Goal: Task Accomplishment & Management: Use online tool/utility

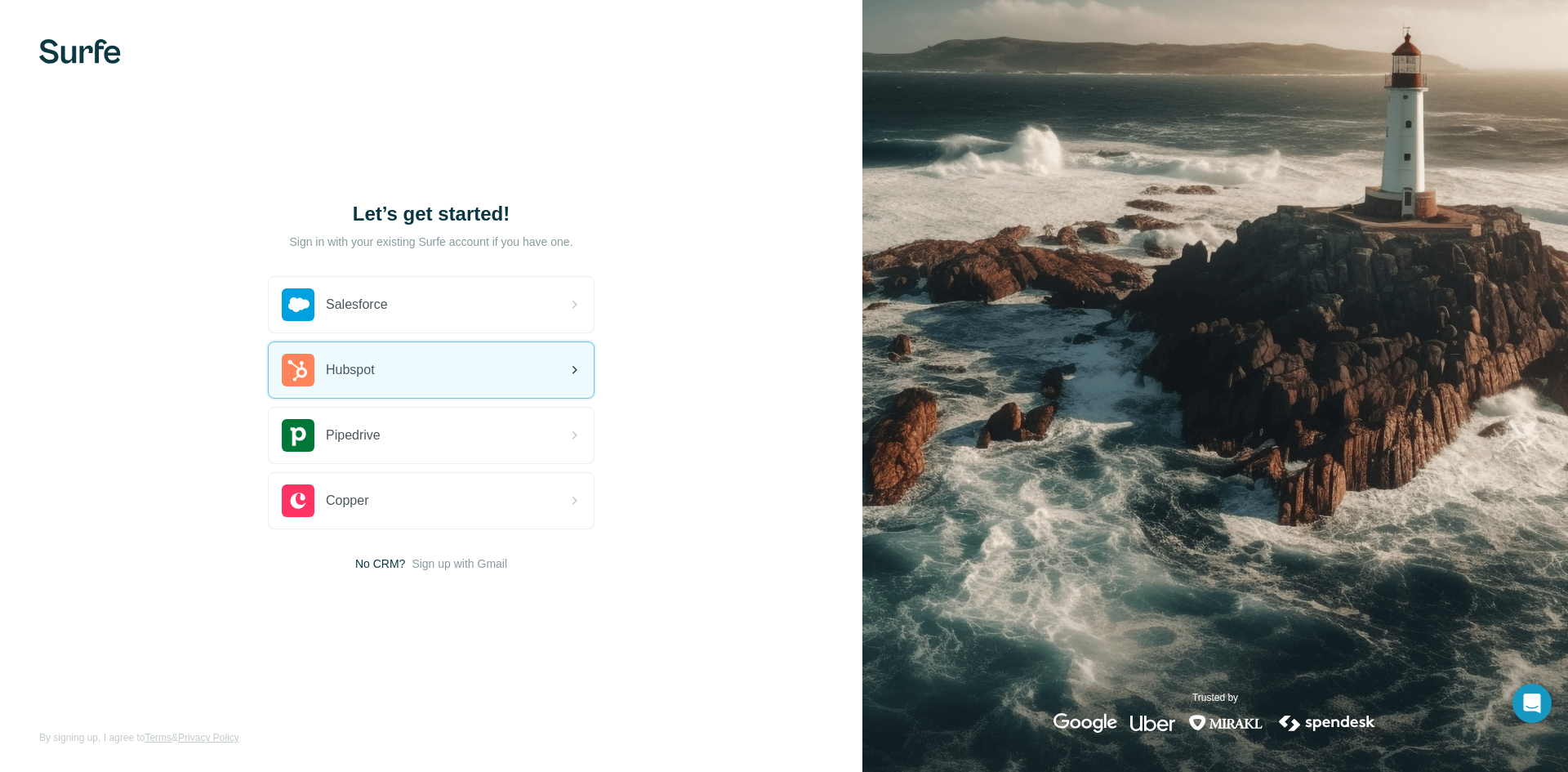
click at [460, 371] on div "Hubspot" at bounding box center [430, 370] width 325 height 56
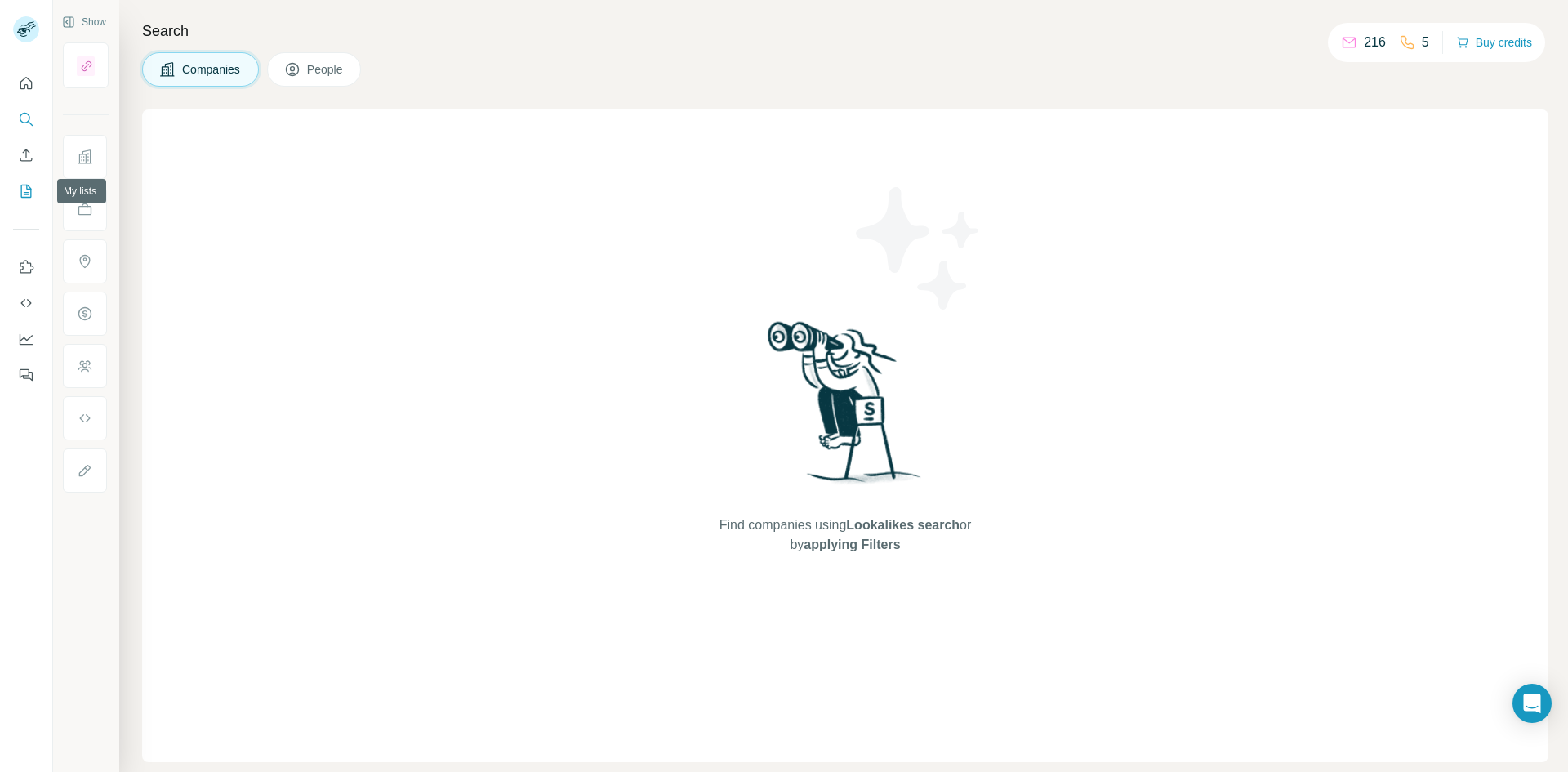
click at [24, 193] on icon "My lists" at bounding box center [27, 189] width 8 height 10
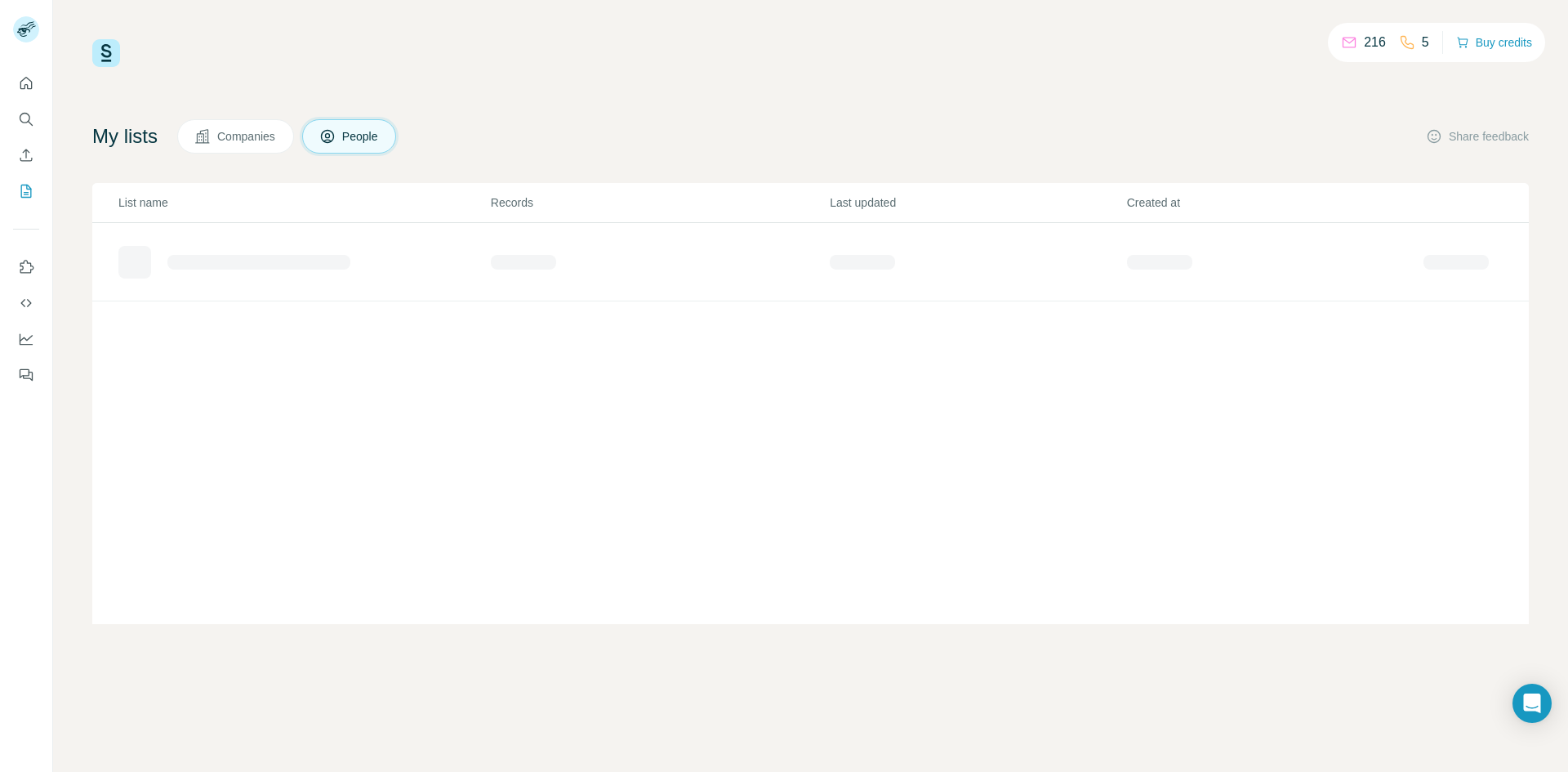
click at [225, 138] on span "Companies" at bounding box center [247, 136] width 59 height 16
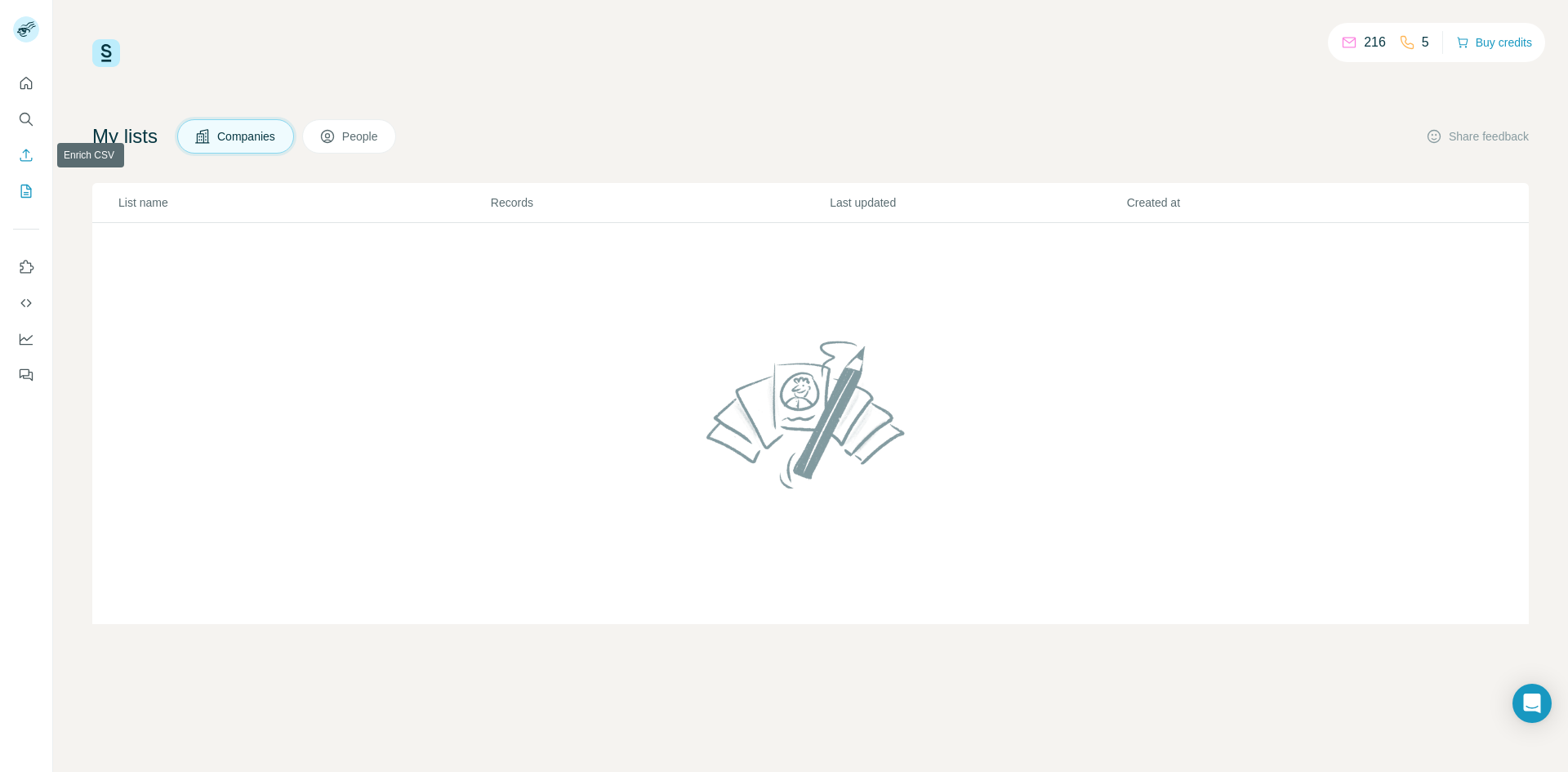
click at [29, 142] on button "Enrich CSV" at bounding box center [26, 154] width 26 height 29
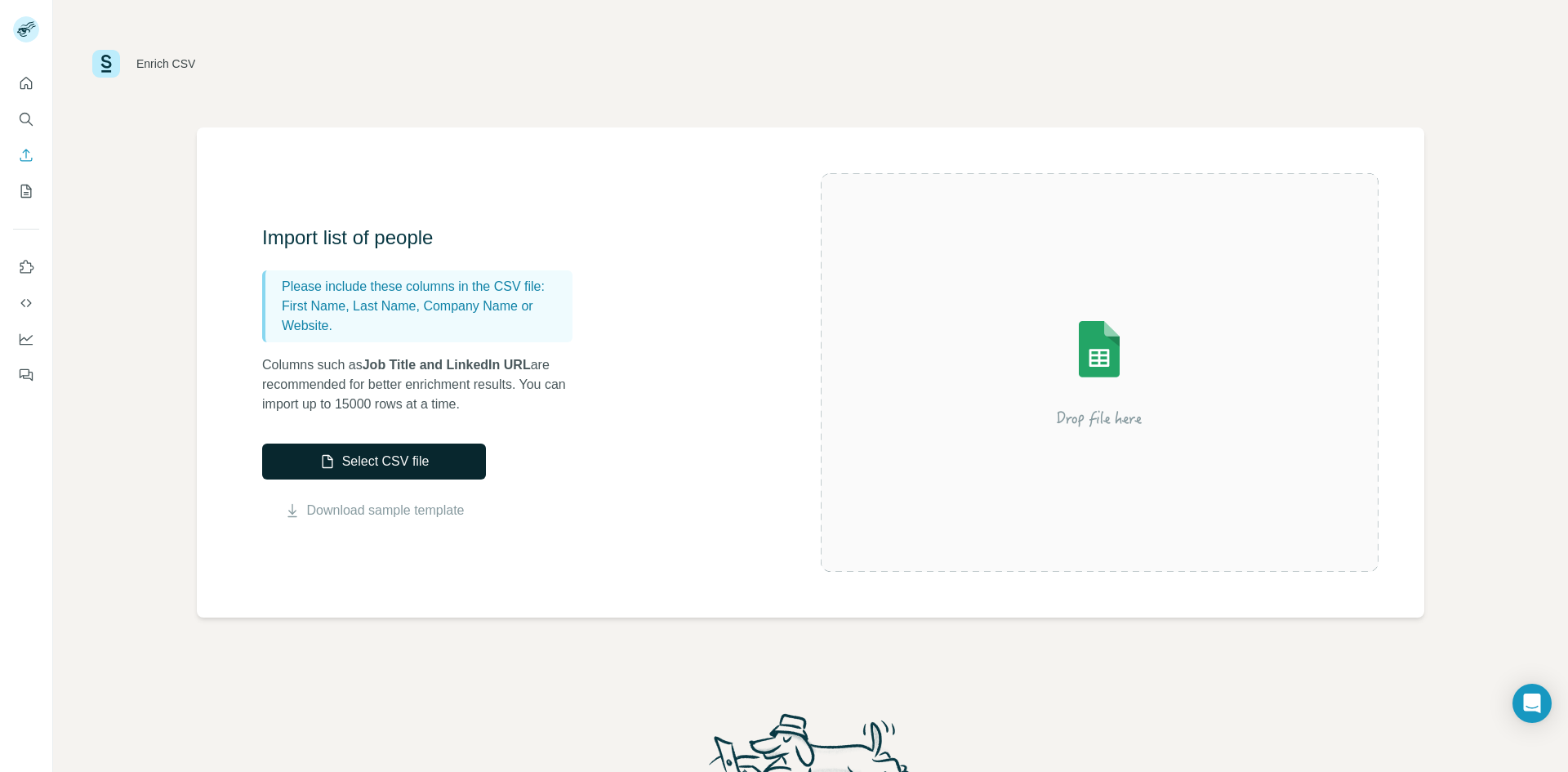
click at [420, 453] on button "Select CSV file" at bounding box center [375, 461] width 224 height 36
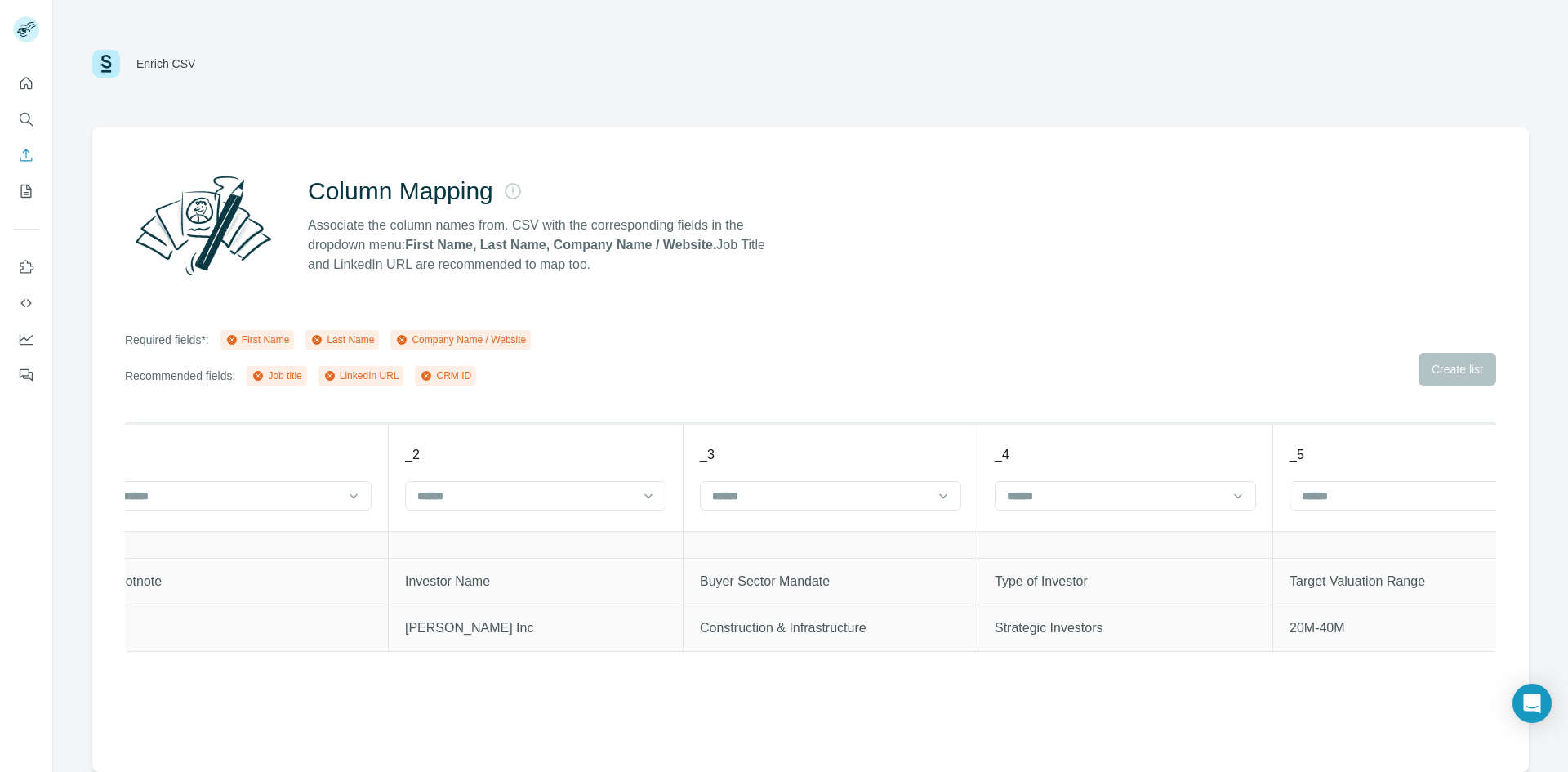
scroll to position [0, 245]
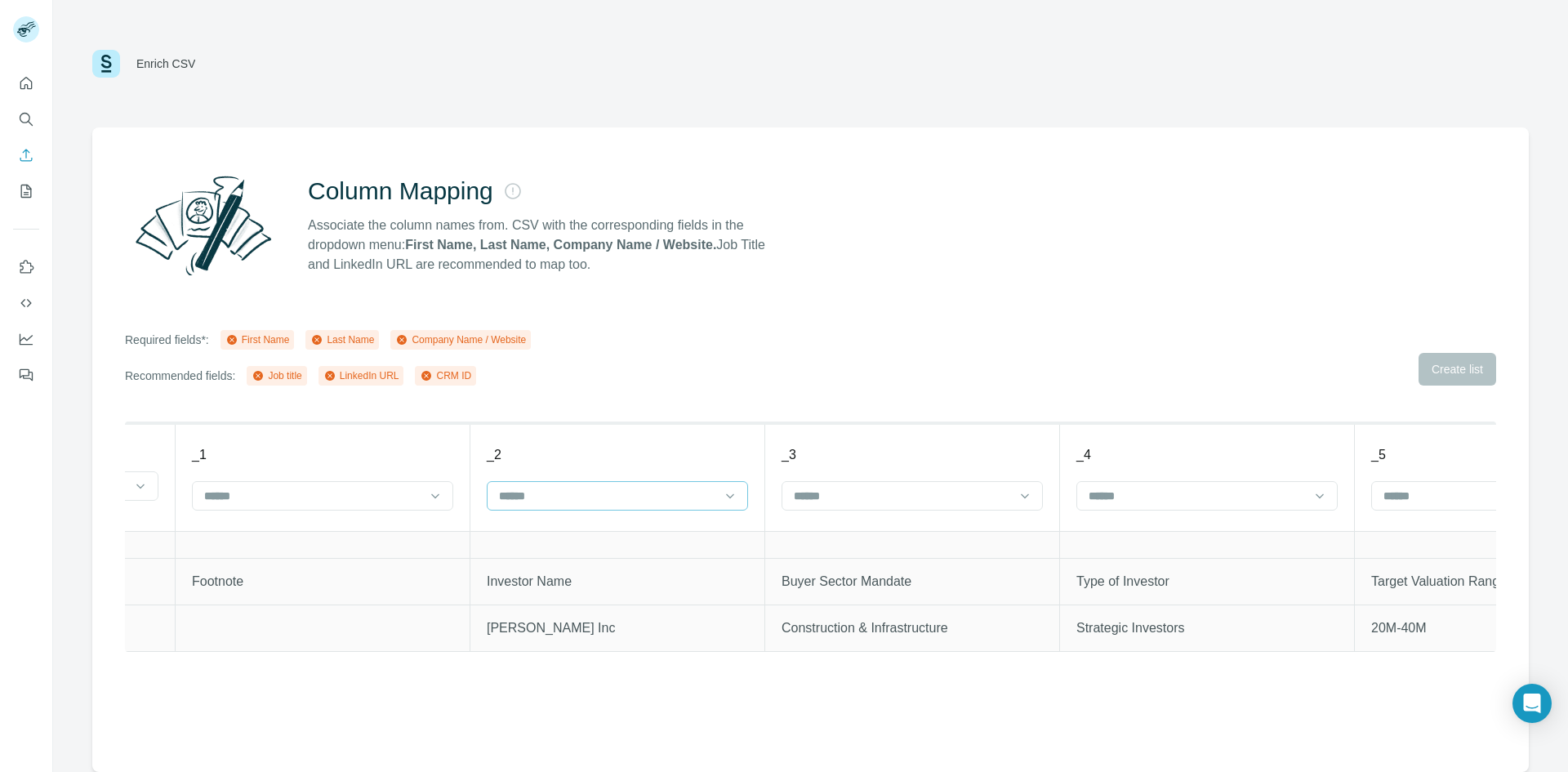
click at [636, 492] on input at bounding box center [607, 495] width 220 height 18
click at [667, 587] on div "Company Name" at bounding box center [617, 591] width 233 height 16
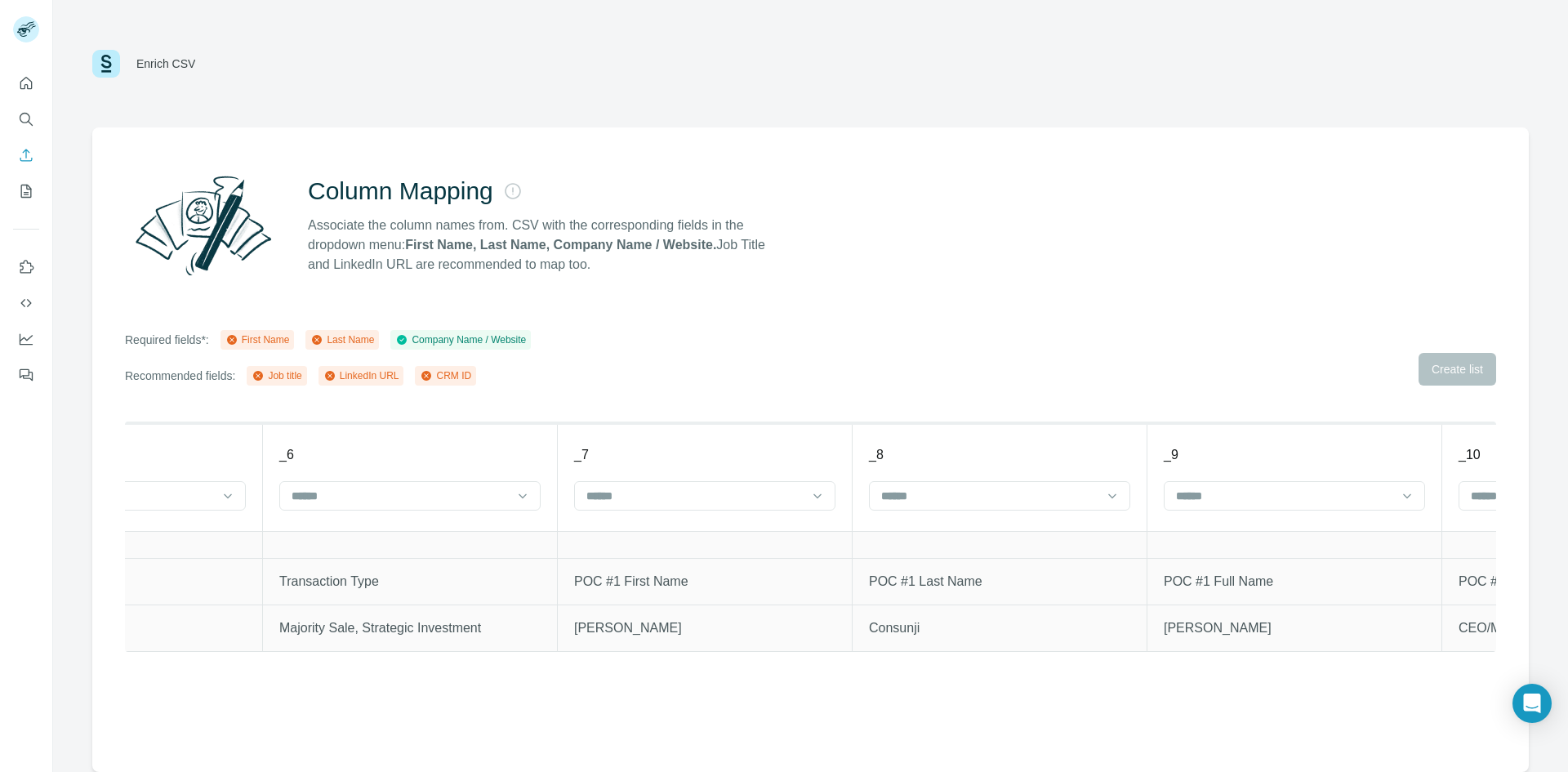
scroll to position [0, 1633]
click at [733, 495] on input at bounding box center [694, 495] width 220 height 18
click at [721, 527] on div "First Name" at bounding box center [703, 532] width 233 height 16
click at [933, 495] on input at bounding box center [988, 495] width 220 height 18
click at [936, 534] on p "Last Name" at bounding box center [908, 532] width 56 height 16
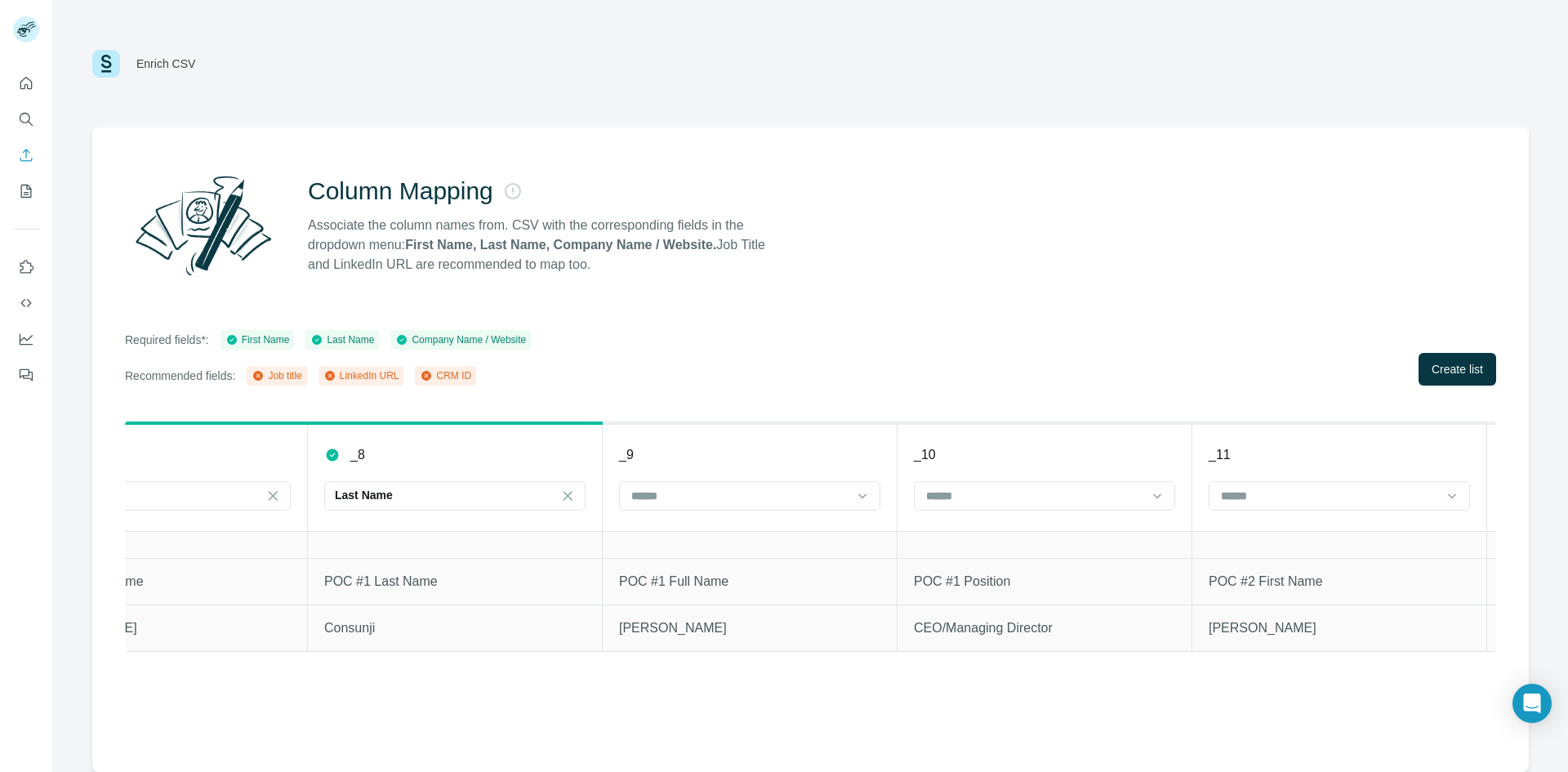
scroll to position [0, 2205]
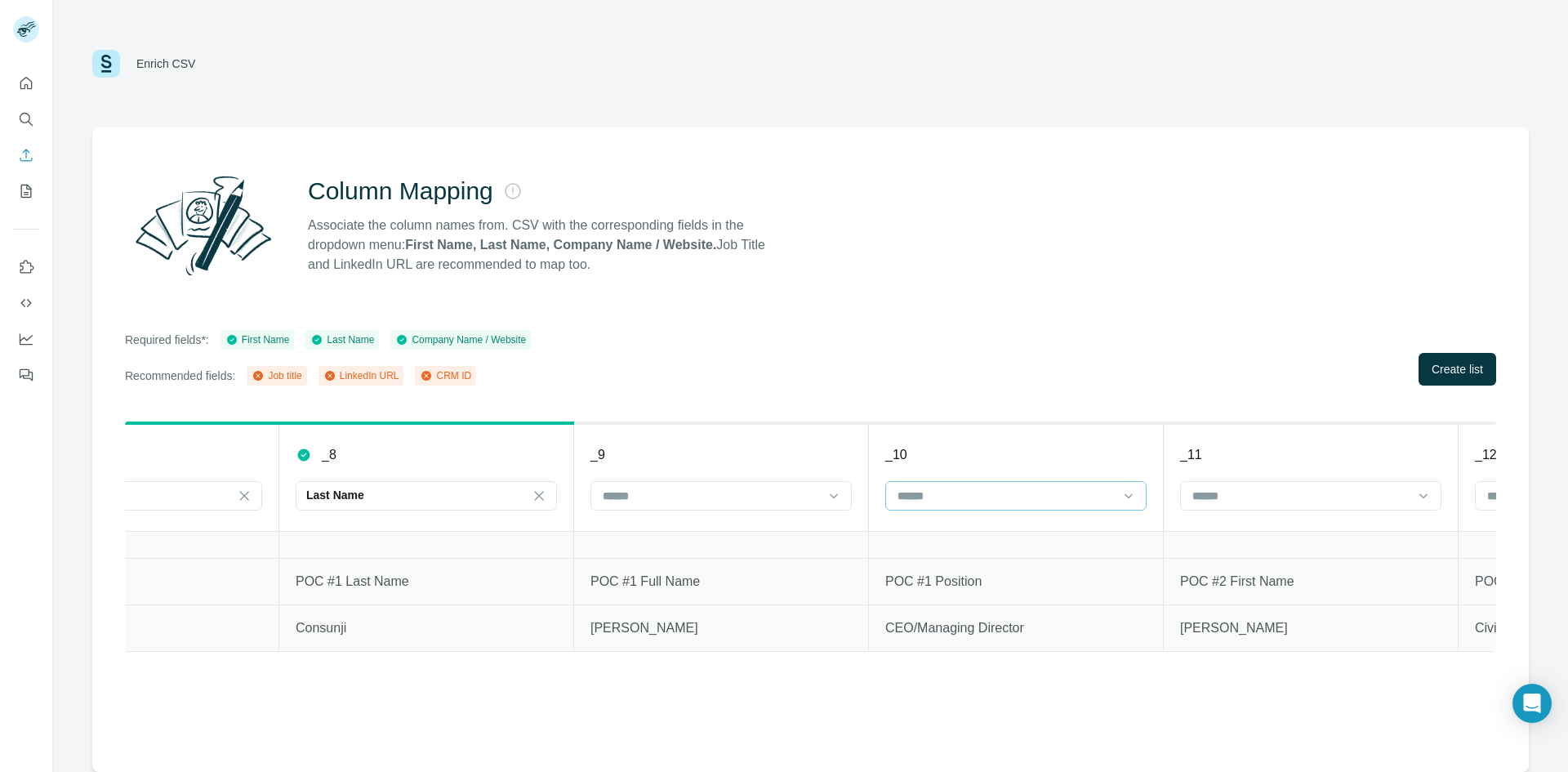
click at [940, 497] on input at bounding box center [1006, 495] width 220 height 18
click at [987, 565] on div "Job title" at bounding box center [1016, 561] width 233 height 16
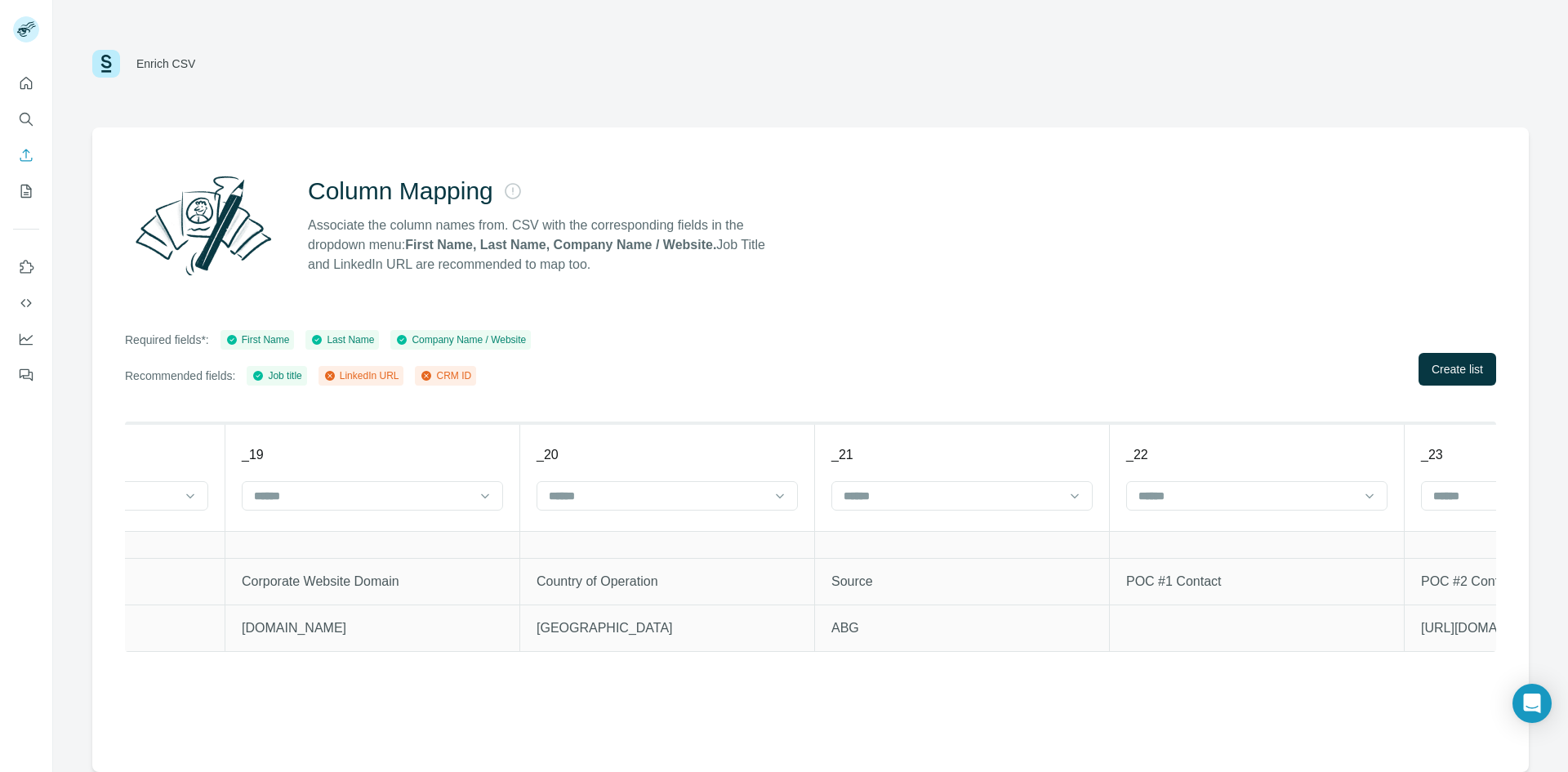
scroll to position [0, 5501]
click at [1048, 488] on input at bounding box center [953, 495] width 220 height 18
click at [1078, 393] on div "Column Mapping Associate the column names from. CSV with the corresponding fiel…" at bounding box center [810, 449] width 1436 height 645
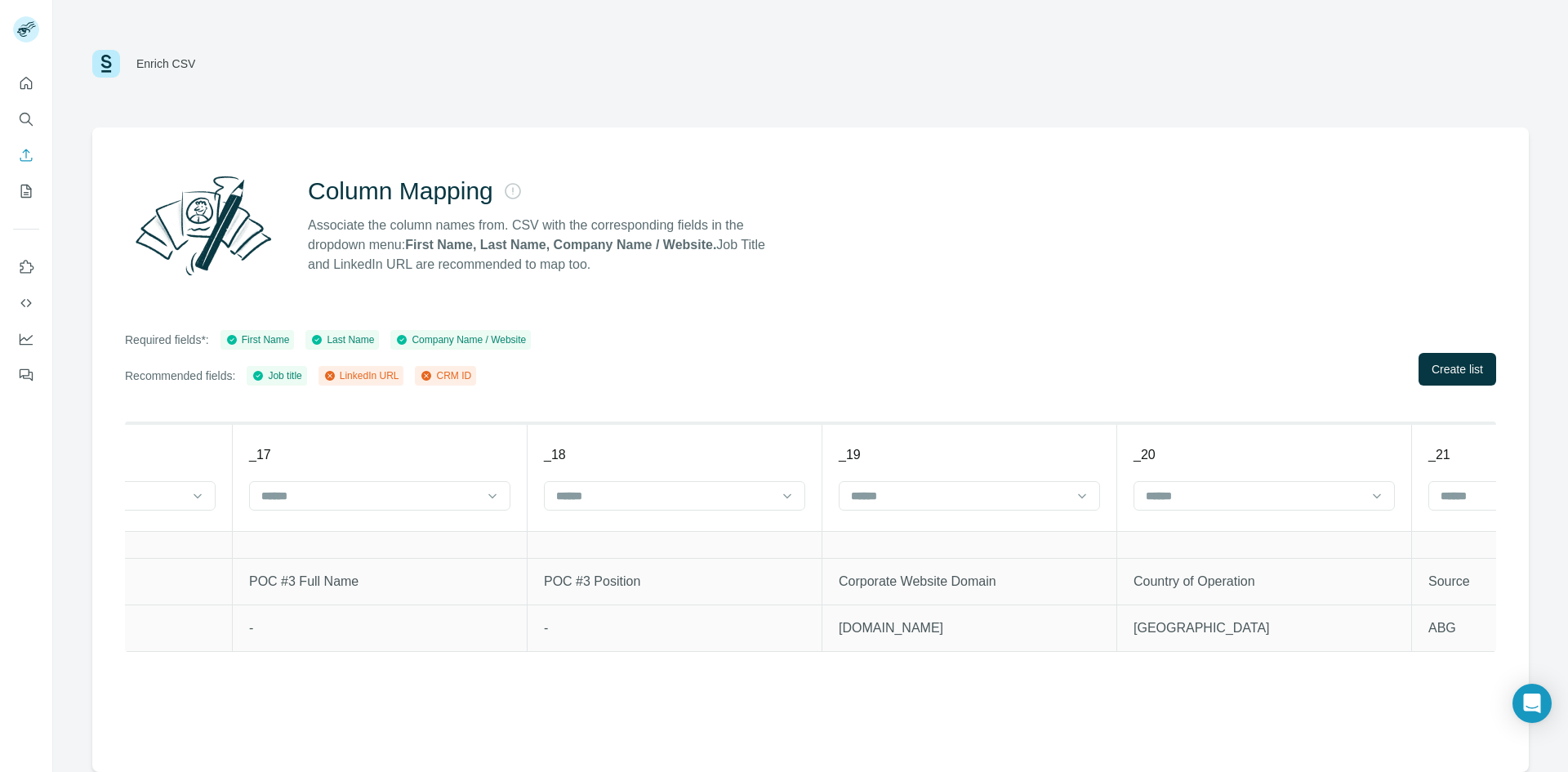
scroll to position [0, 4925]
click at [1000, 491] on input at bounding box center [939, 495] width 220 height 18
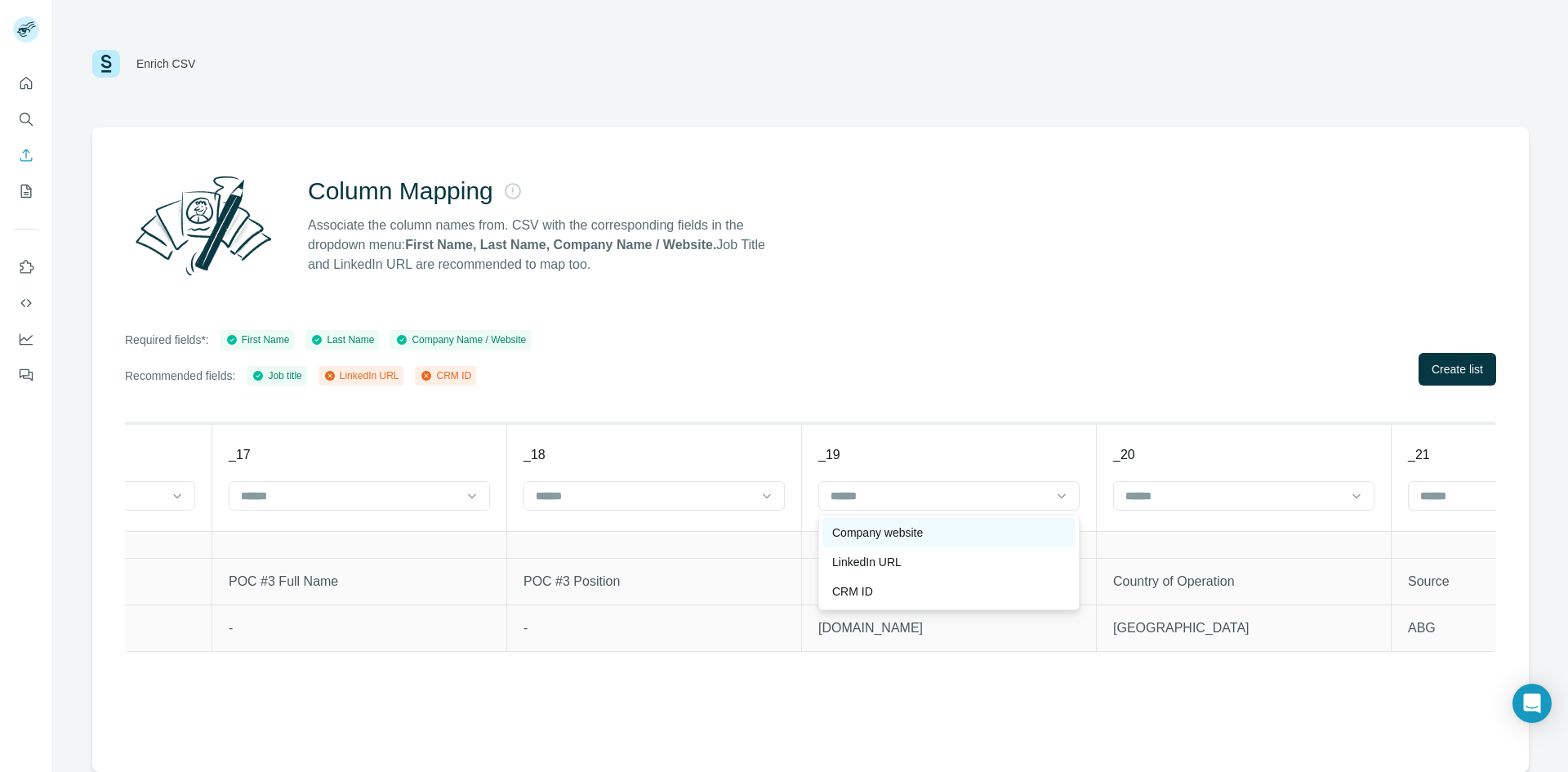
click at [991, 542] on div "Company website" at bounding box center [949, 532] width 253 height 29
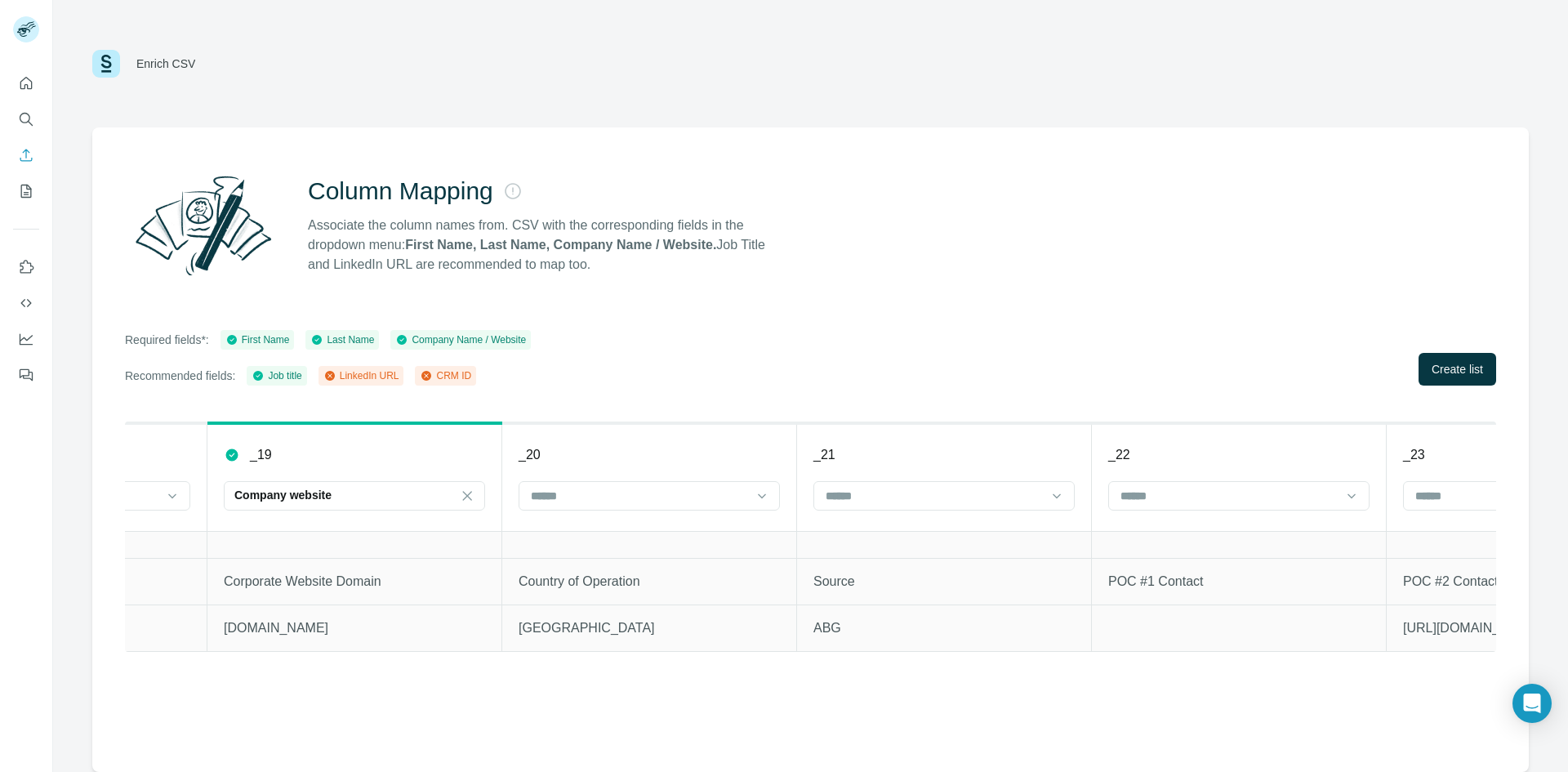
scroll to position [0, 5521]
click at [1466, 357] on button "Create list" at bounding box center [1457, 369] width 77 height 33
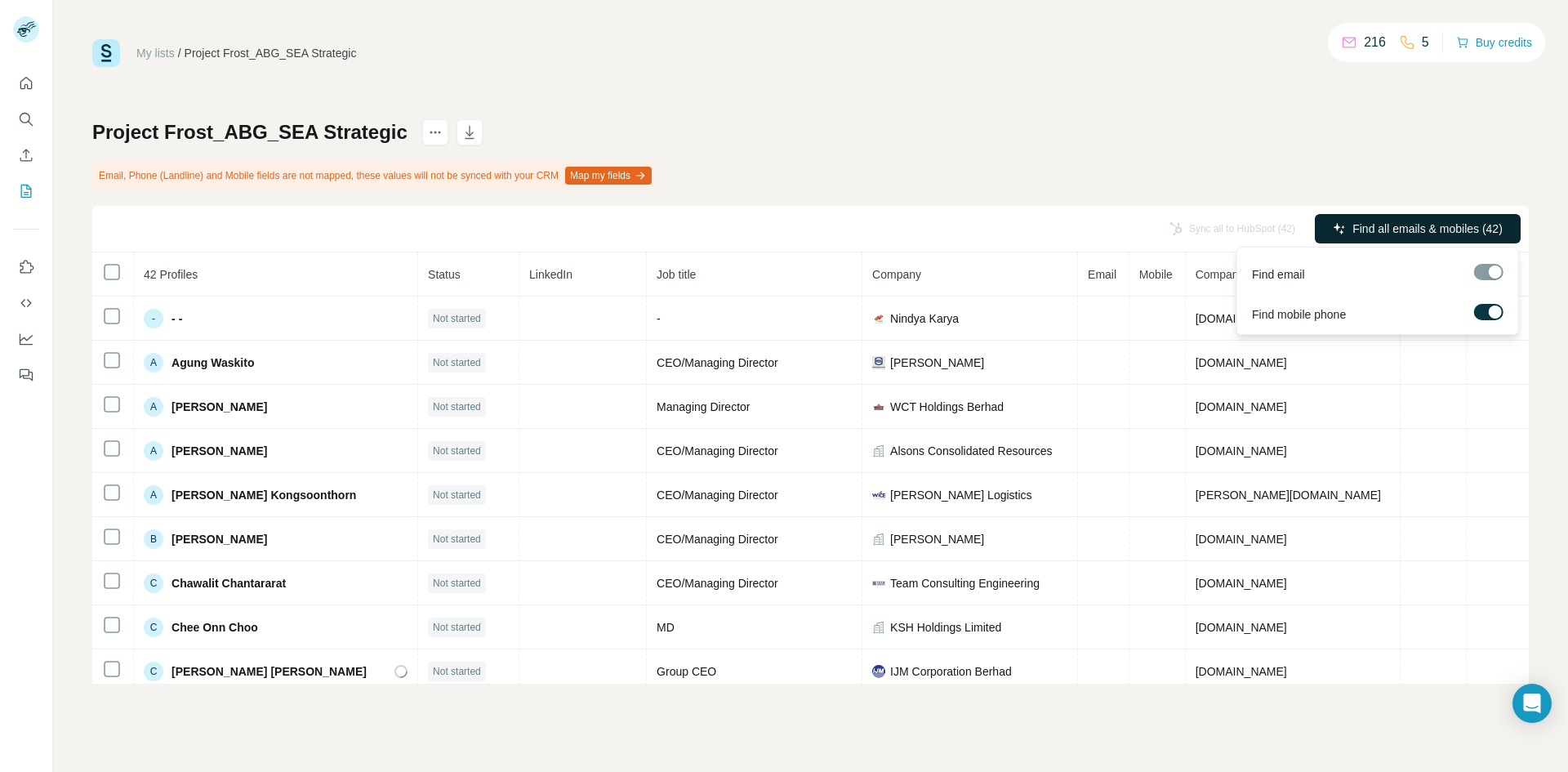
click at [1485, 240] on button "Find all emails & mobiles (42)" at bounding box center [1417, 228] width 206 height 29
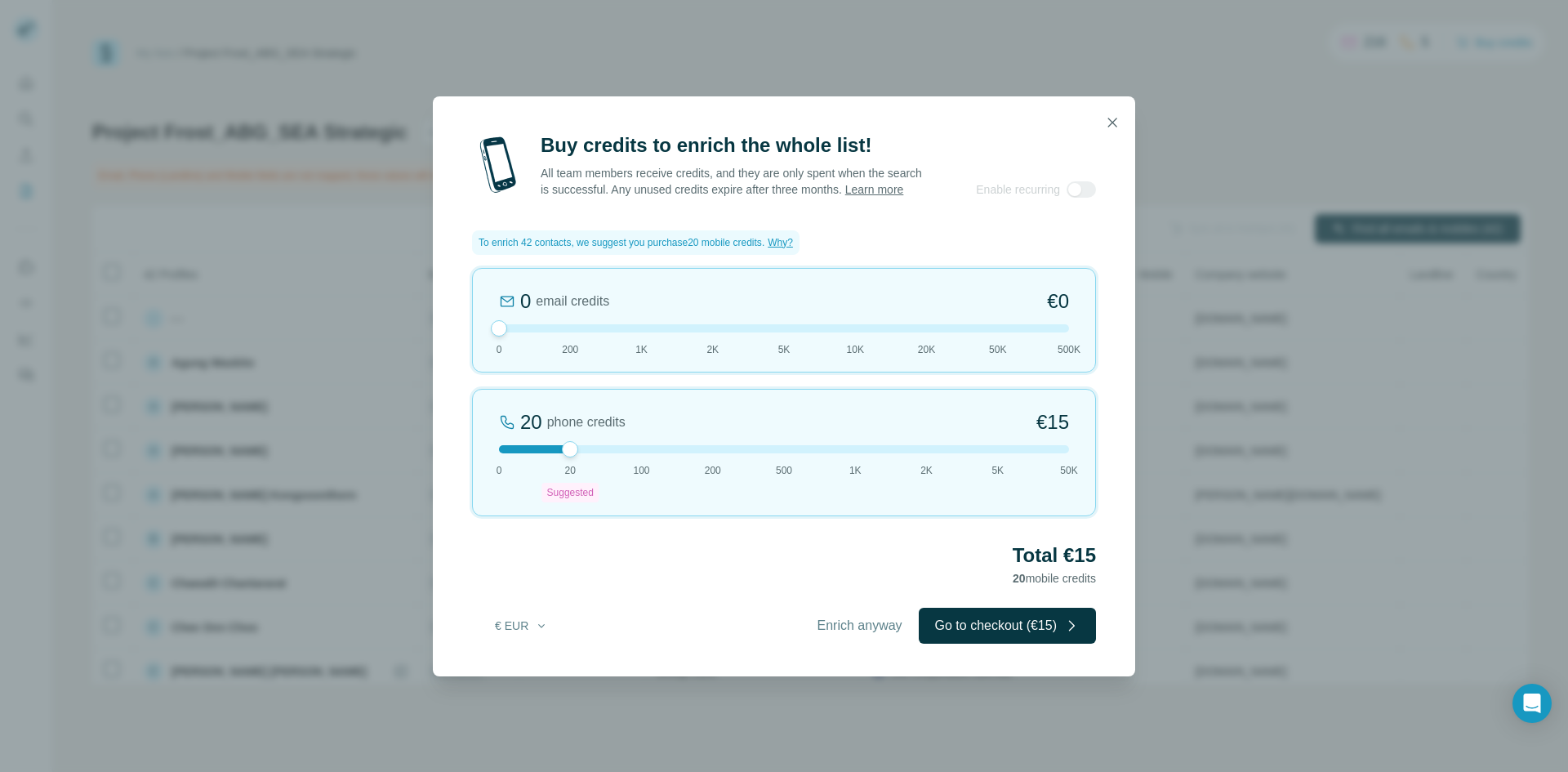
click at [1106, 142] on div at bounding box center [784, 122] width 702 height 53
click at [1109, 131] on button "button" at bounding box center [1112, 122] width 33 height 33
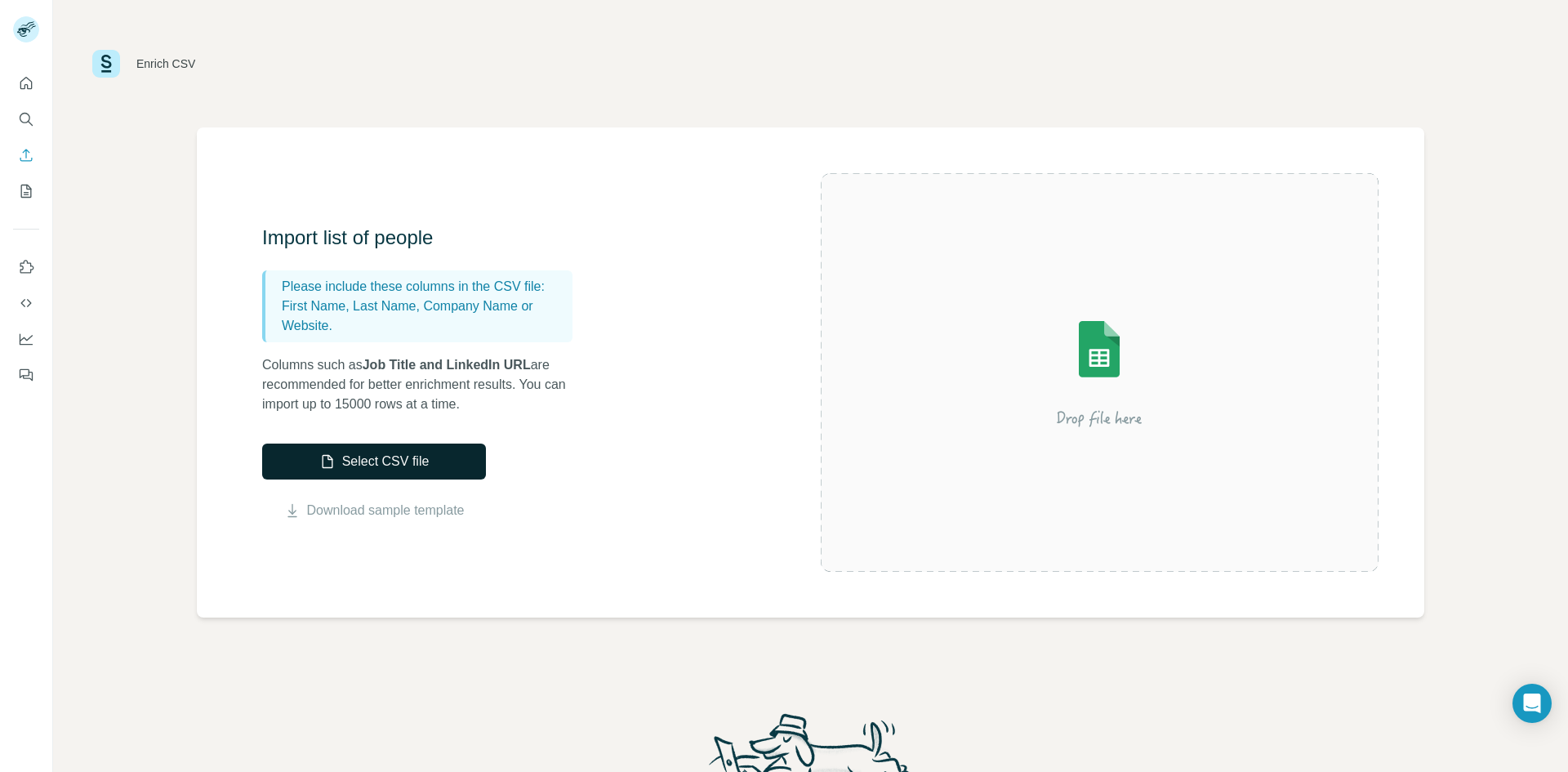
click at [465, 470] on button "Select CSV file" at bounding box center [375, 461] width 224 height 36
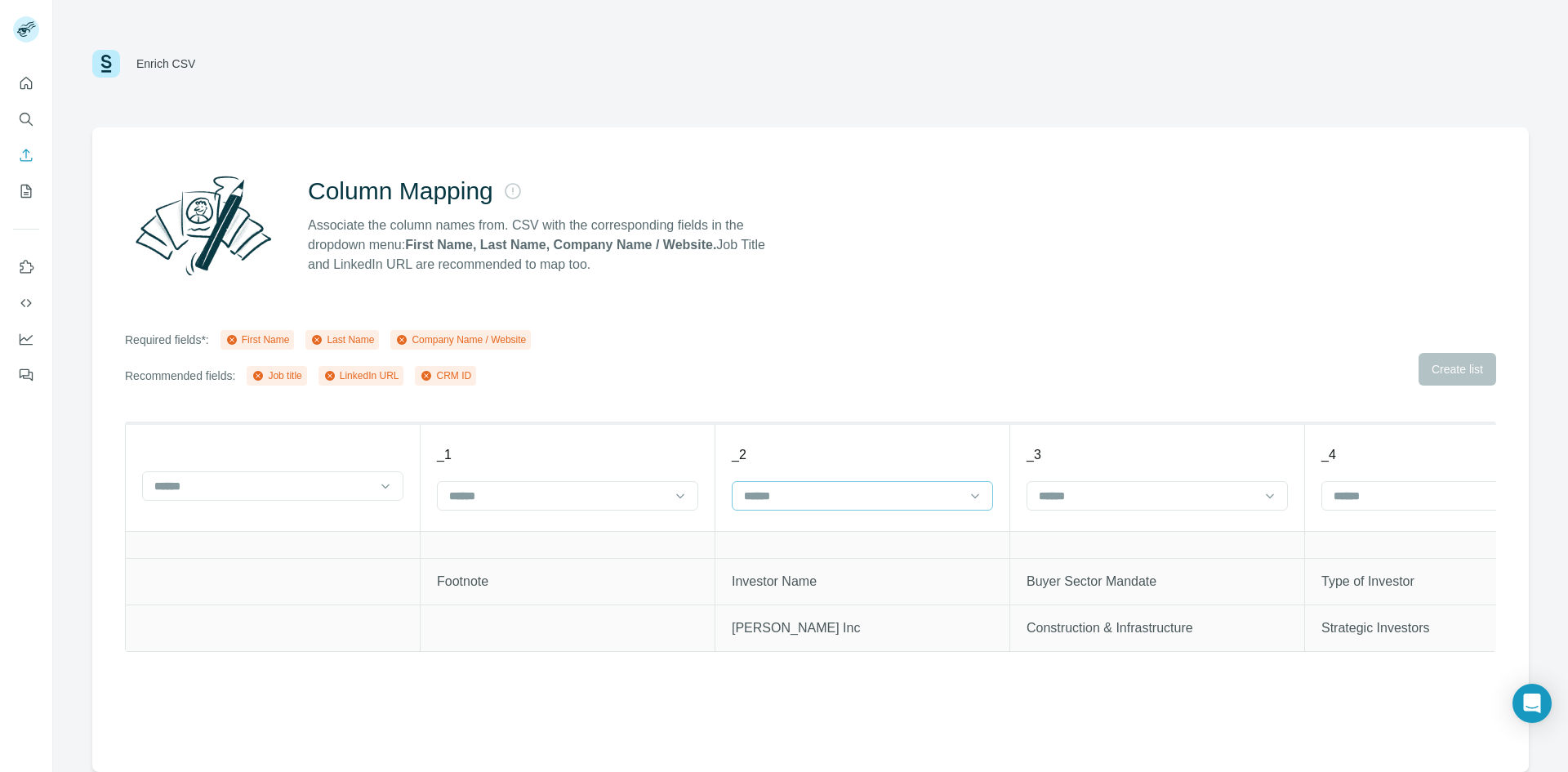
click at [843, 507] on div at bounding box center [853, 496] width 220 height 28
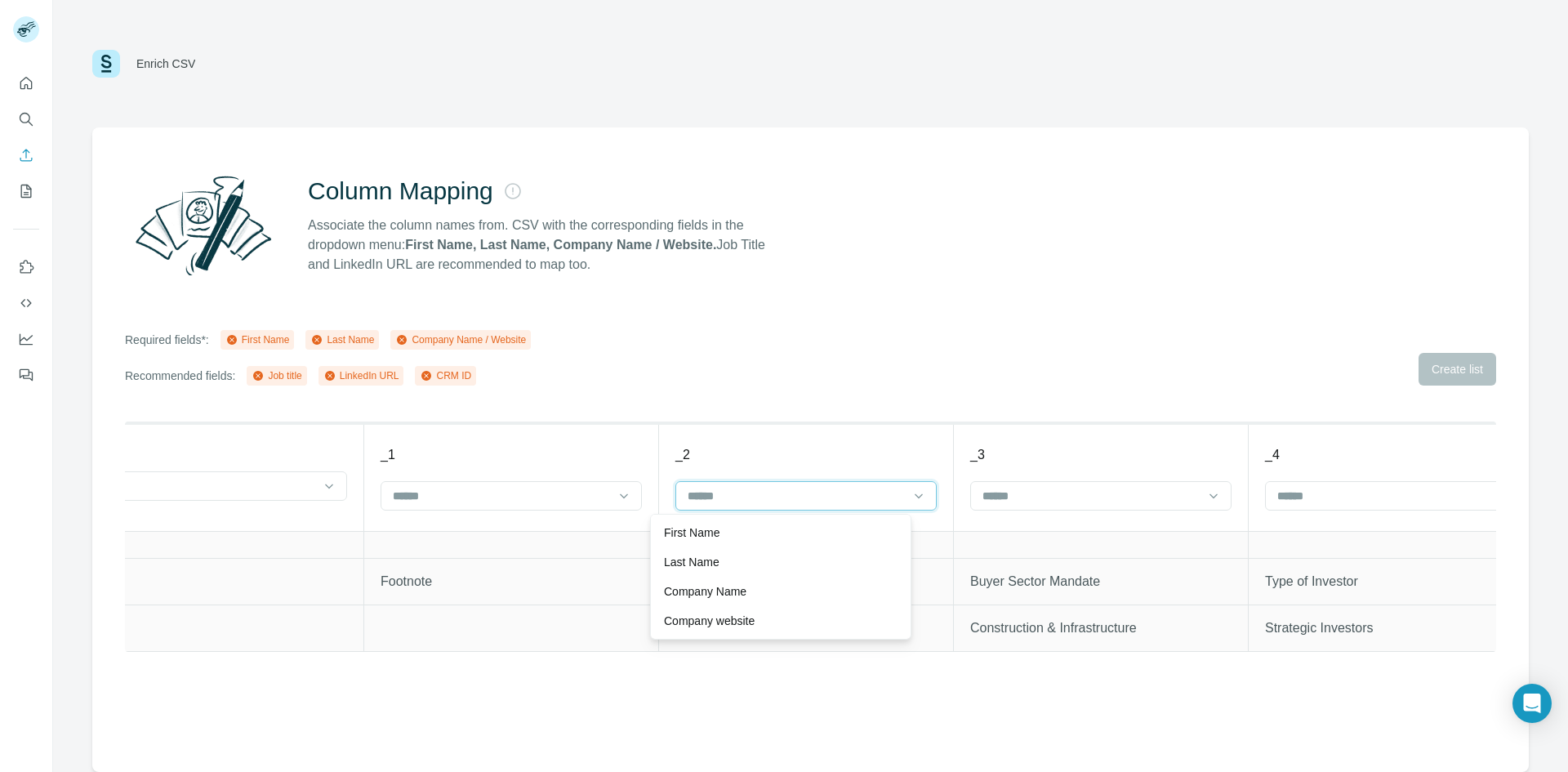
scroll to position [0, 82]
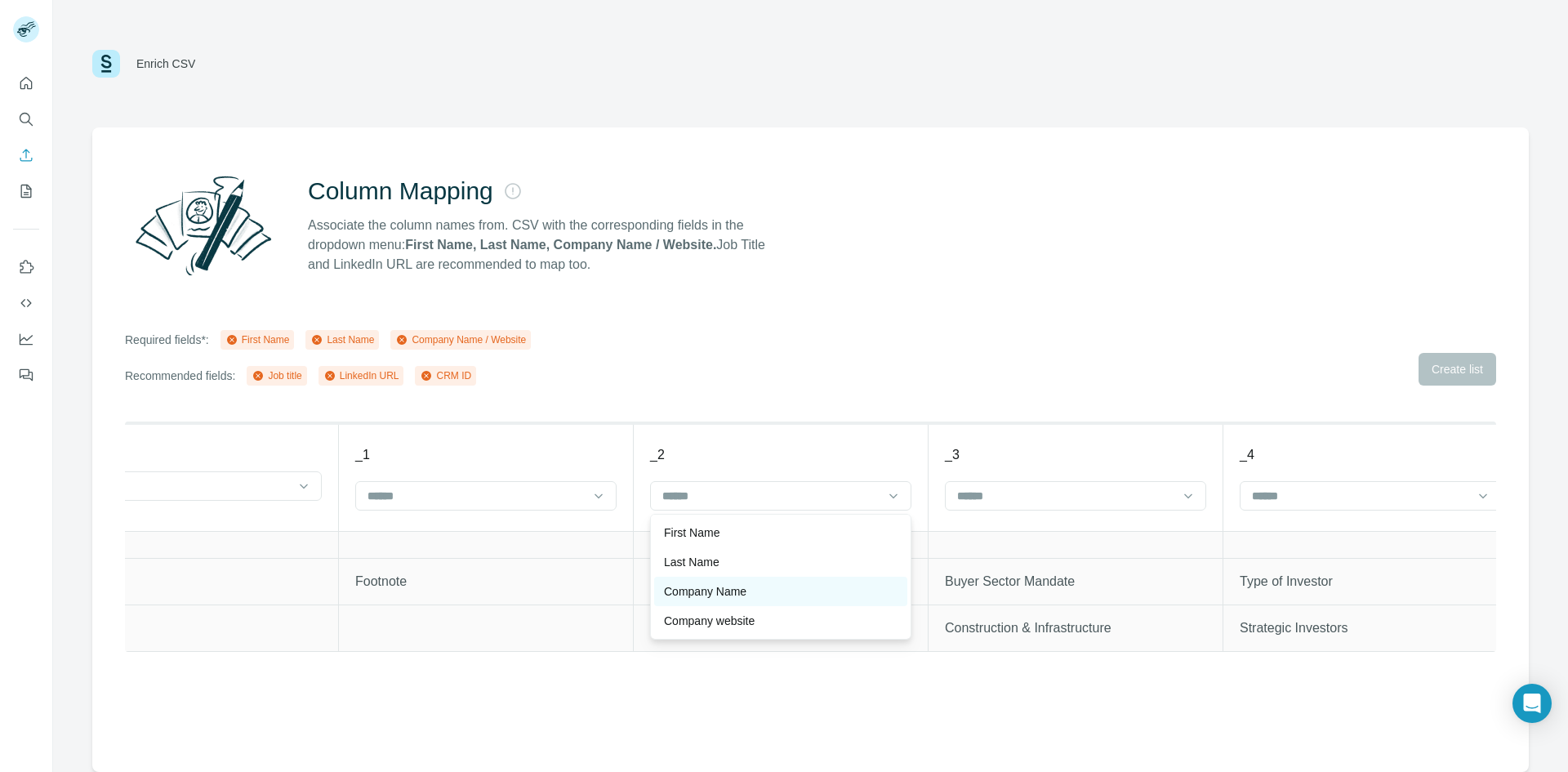
click at [780, 584] on div "Company Name" at bounding box center [780, 591] width 233 height 16
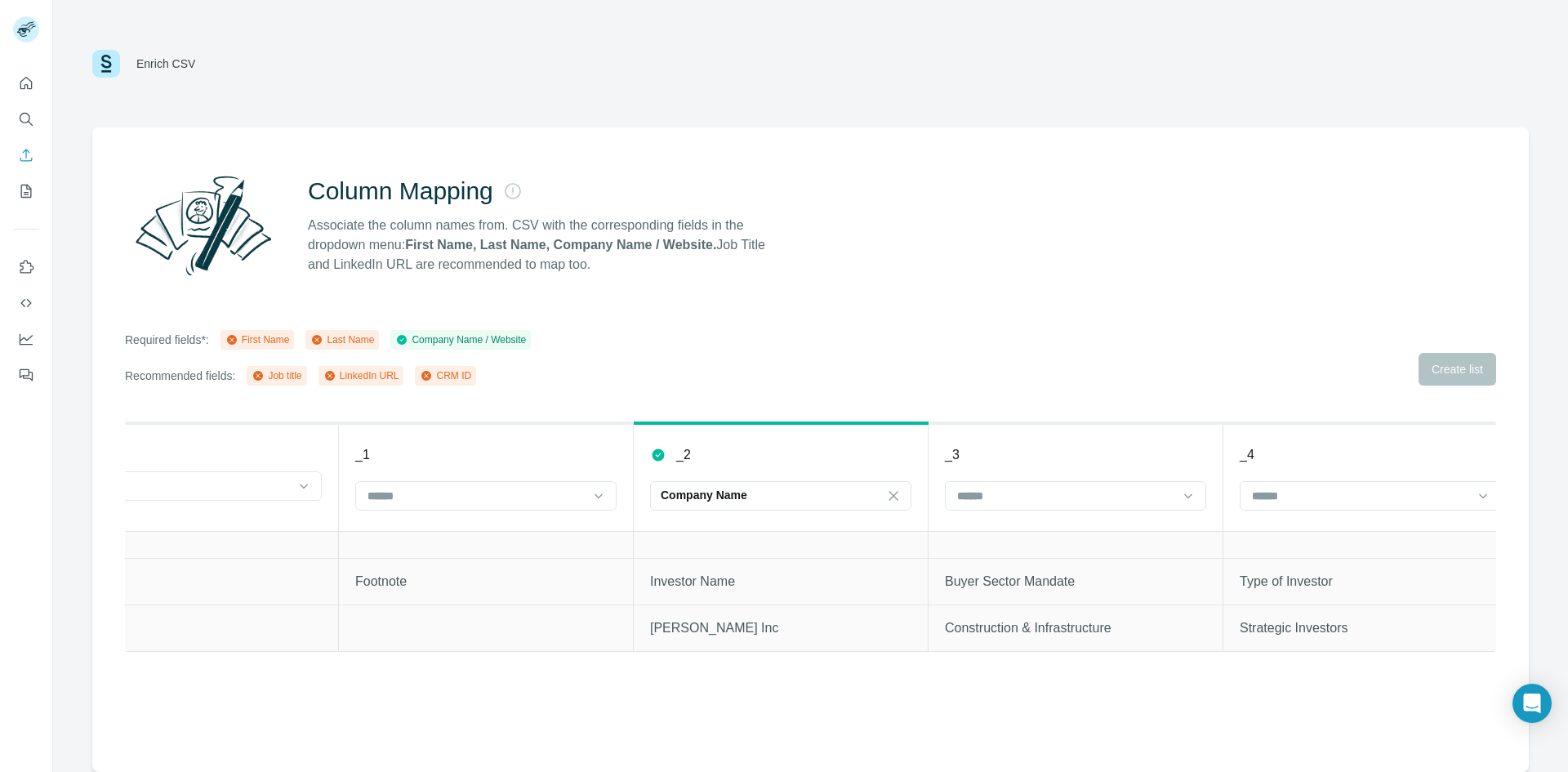
scroll to position [0, 164]
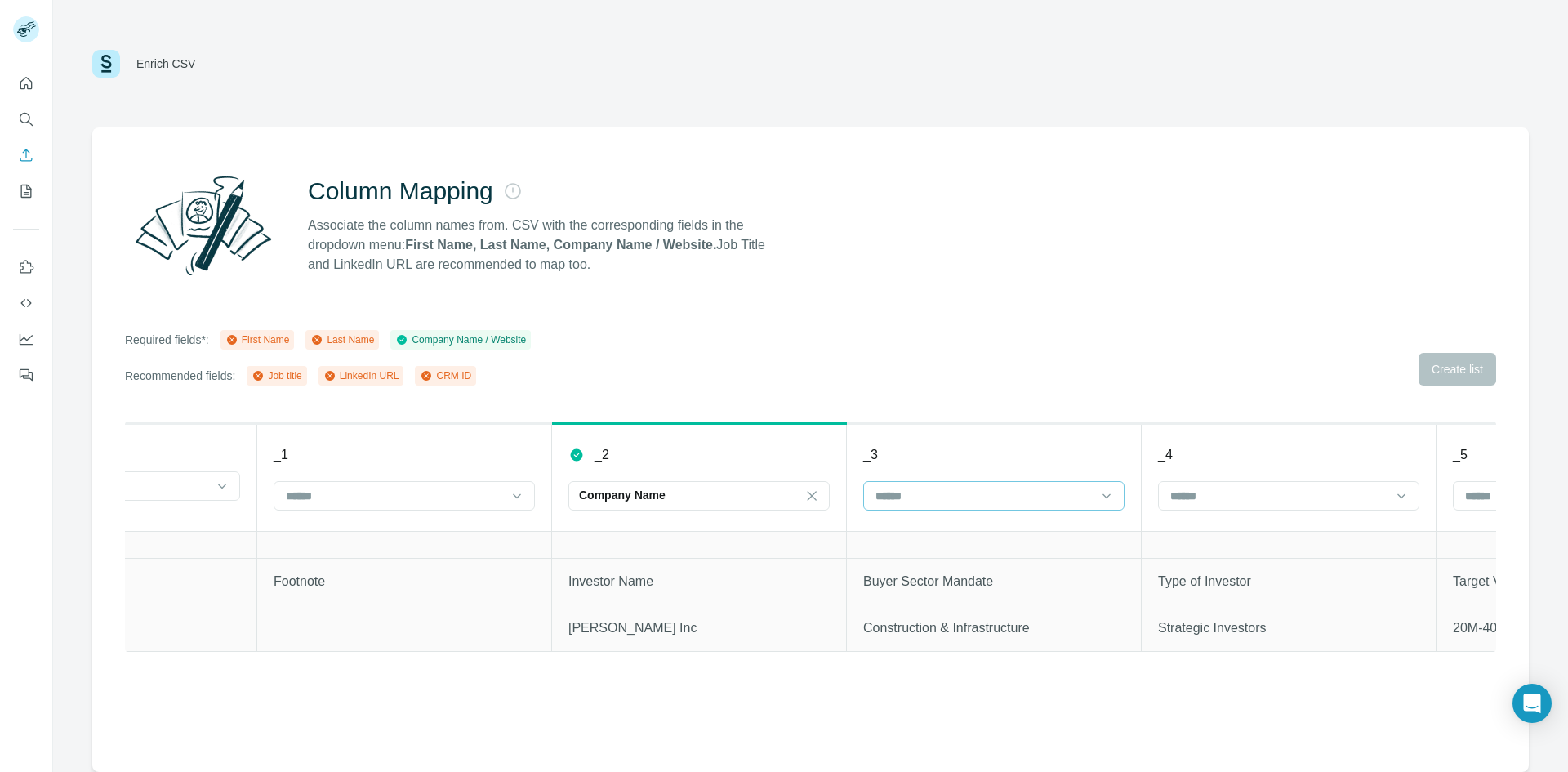
click at [904, 489] on input at bounding box center [984, 495] width 220 height 18
click at [1205, 447] on div "_4" at bounding box center [1288, 455] width 262 height 20
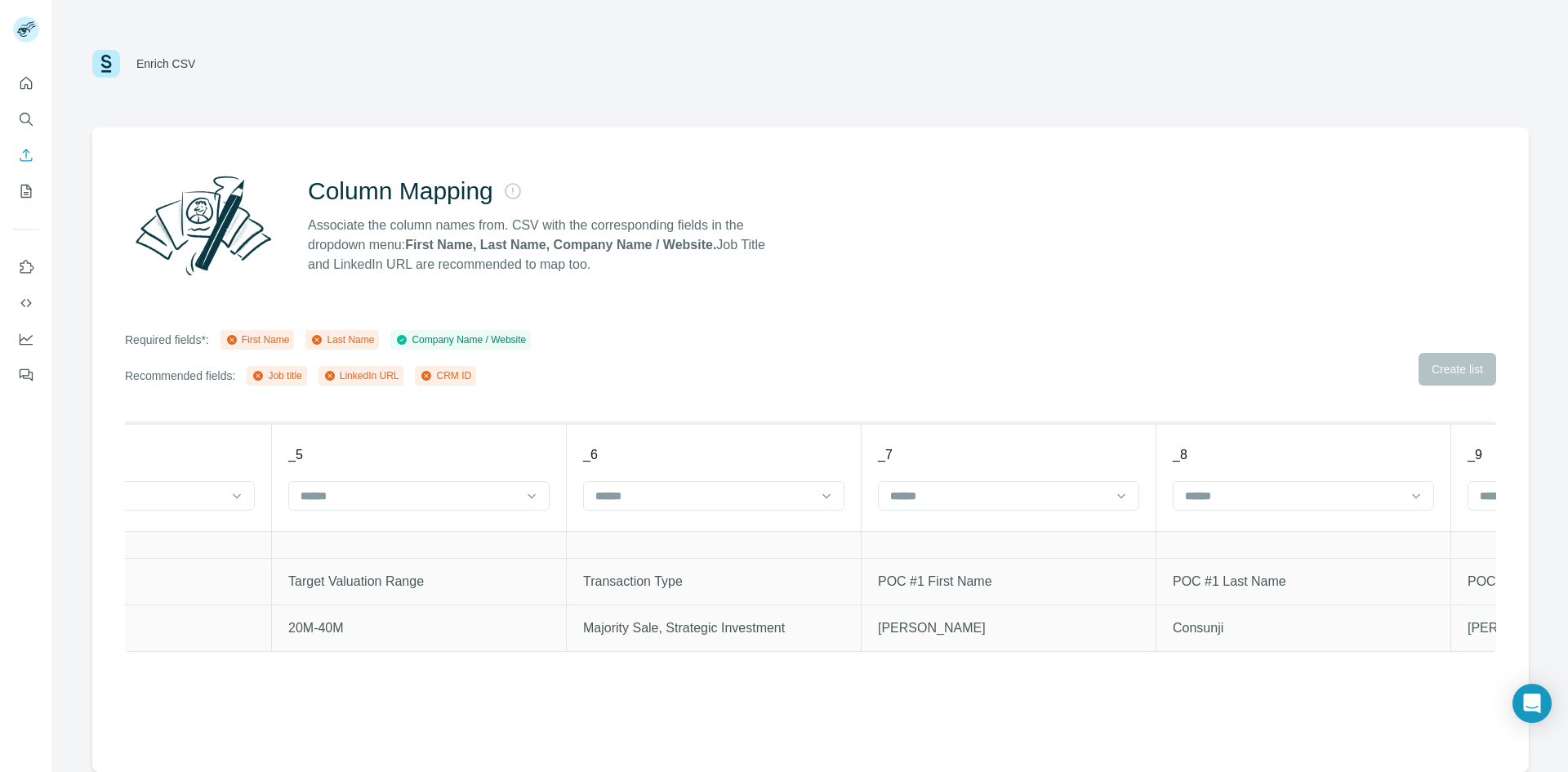
scroll to position [0, 1333]
click at [993, 497] on input at bounding box center [994, 495] width 220 height 18
drag, startPoint x: 996, startPoint y: 536, endPoint x: 1184, endPoint y: 504, distance: 190.7
click at [996, 535] on div "First Name" at bounding box center [1003, 532] width 233 height 16
click at [1236, 504] on input at bounding box center [1288, 495] width 220 height 18
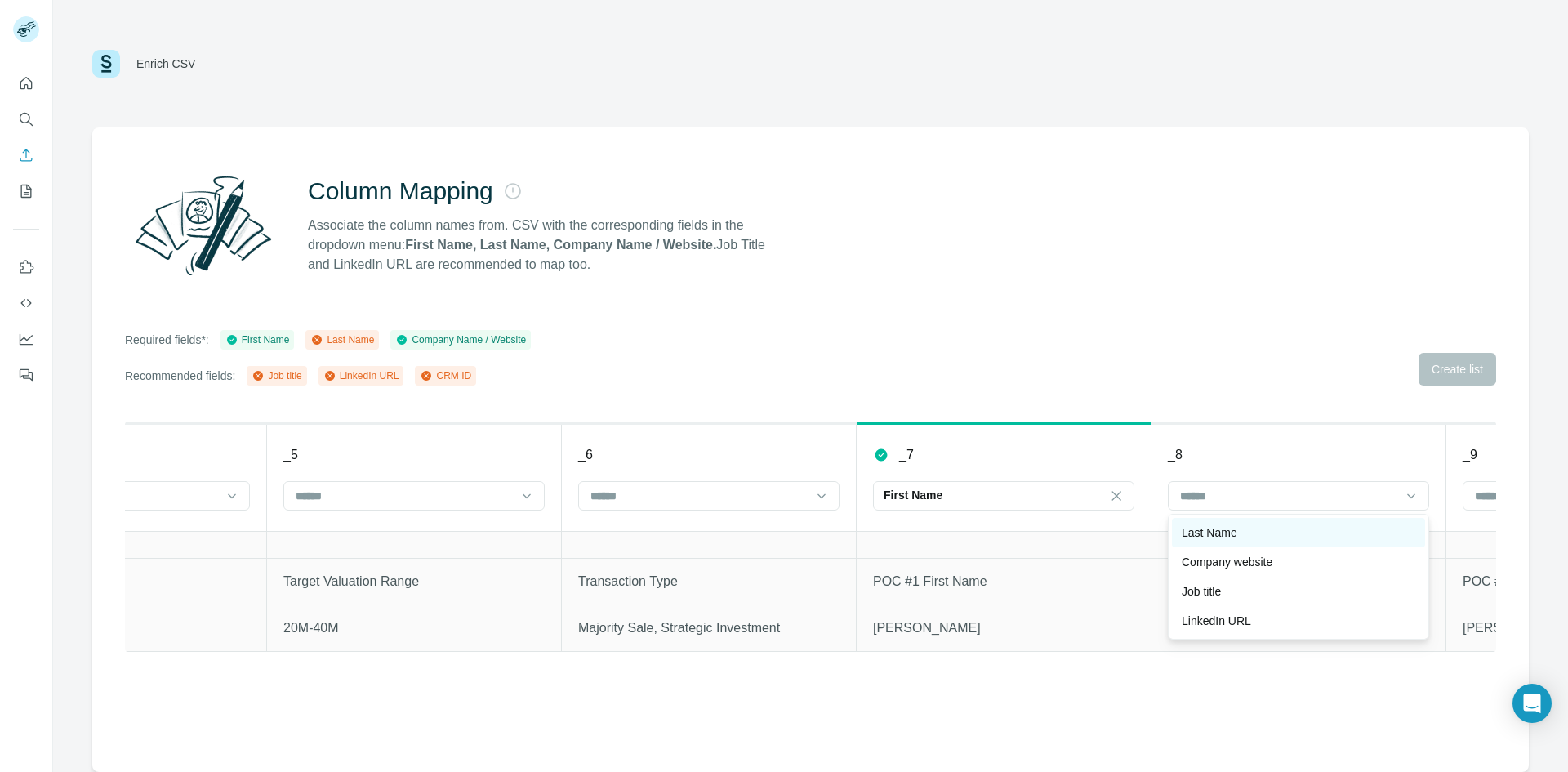
click at [1240, 534] on div "Last Name" at bounding box center [1299, 532] width 233 height 16
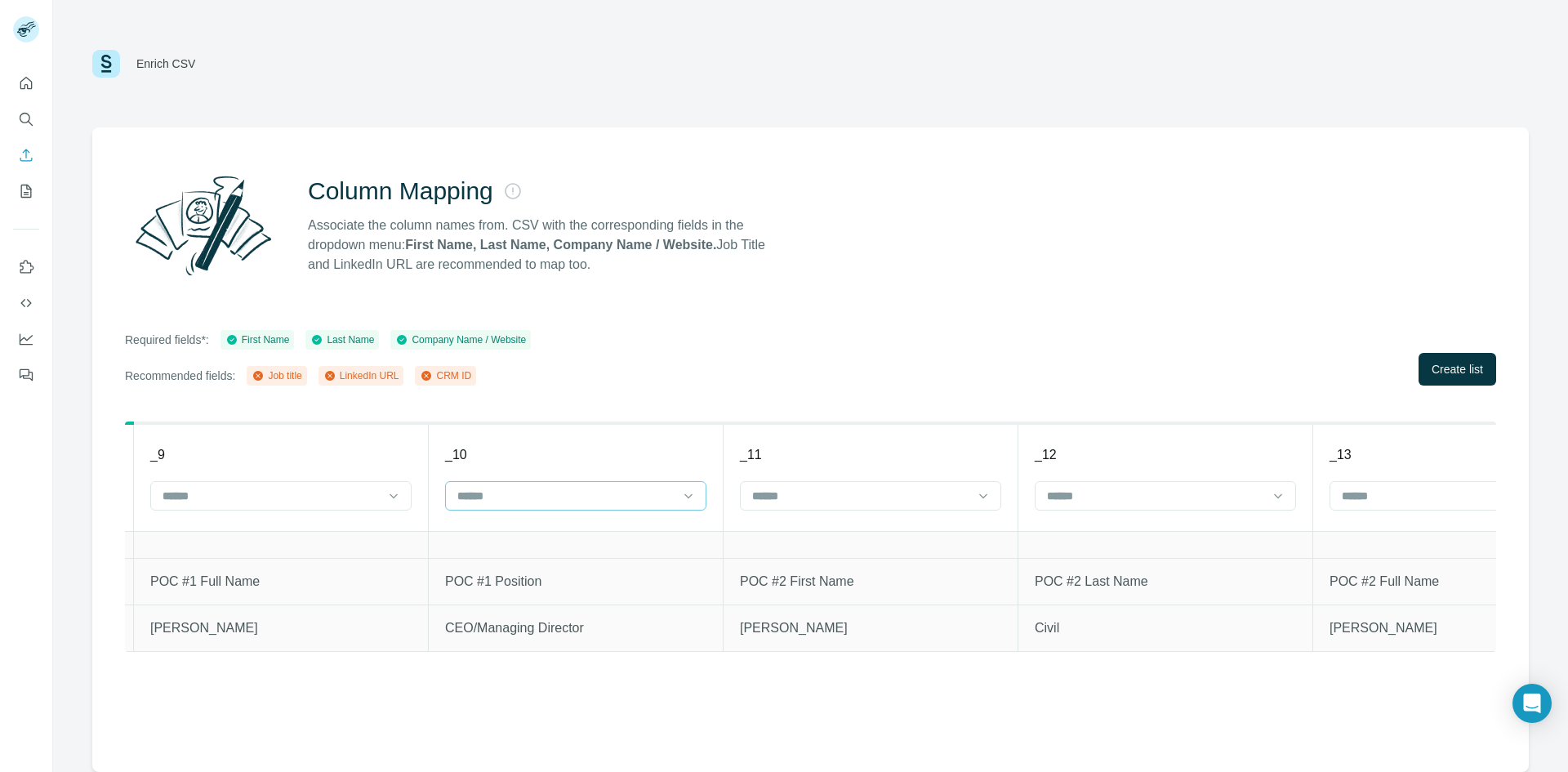
scroll to position [0, 2643]
click at [602, 487] on input at bounding box center [568, 495] width 220 height 18
click at [603, 565] on div "Job title" at bounding box center [578, 561] width 233 height 16
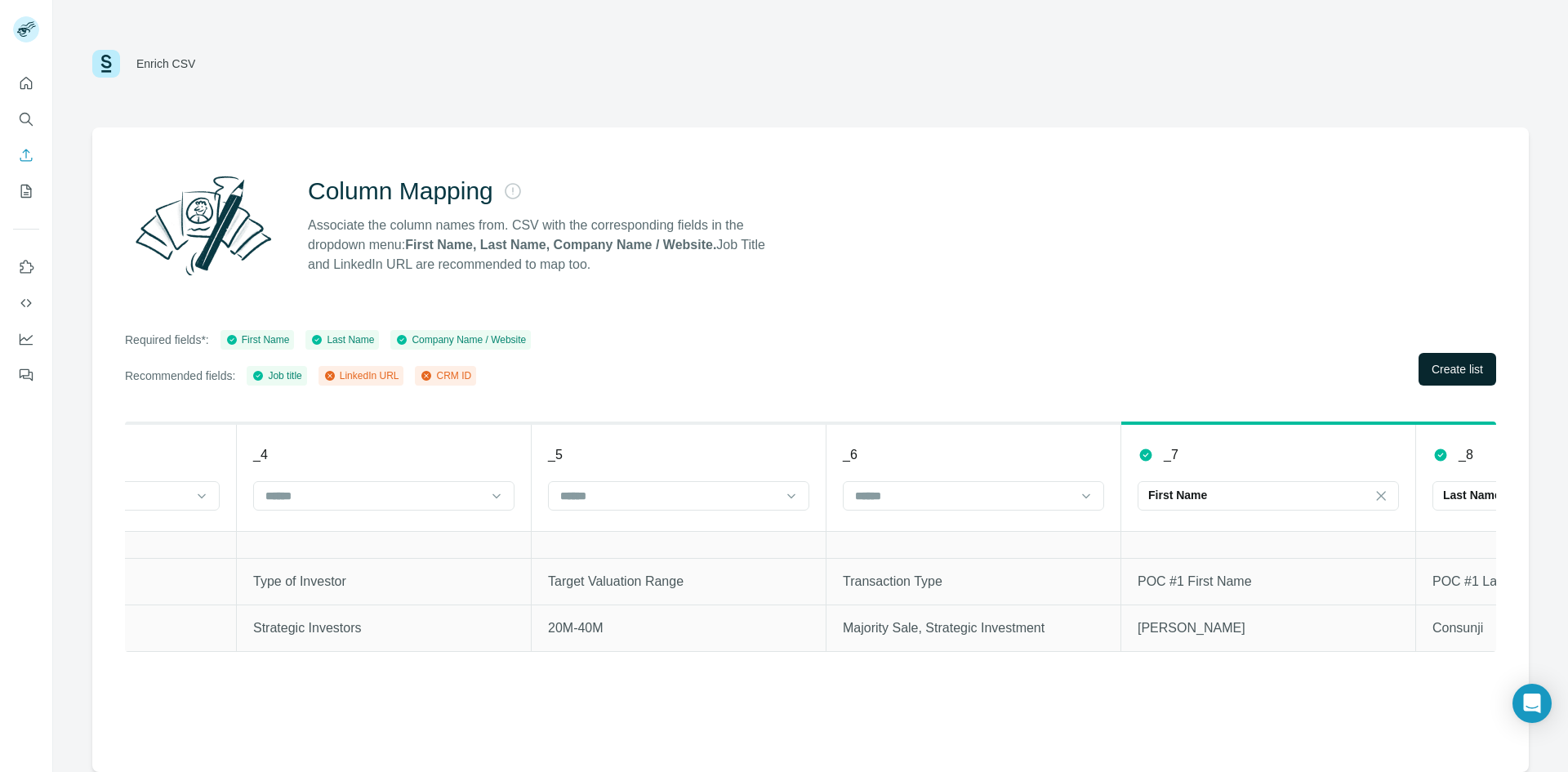
scroll to position [0, 1067]
click at [1479, 362] on span "Create list" at bounding box center [1457, 369] width 52 height 16
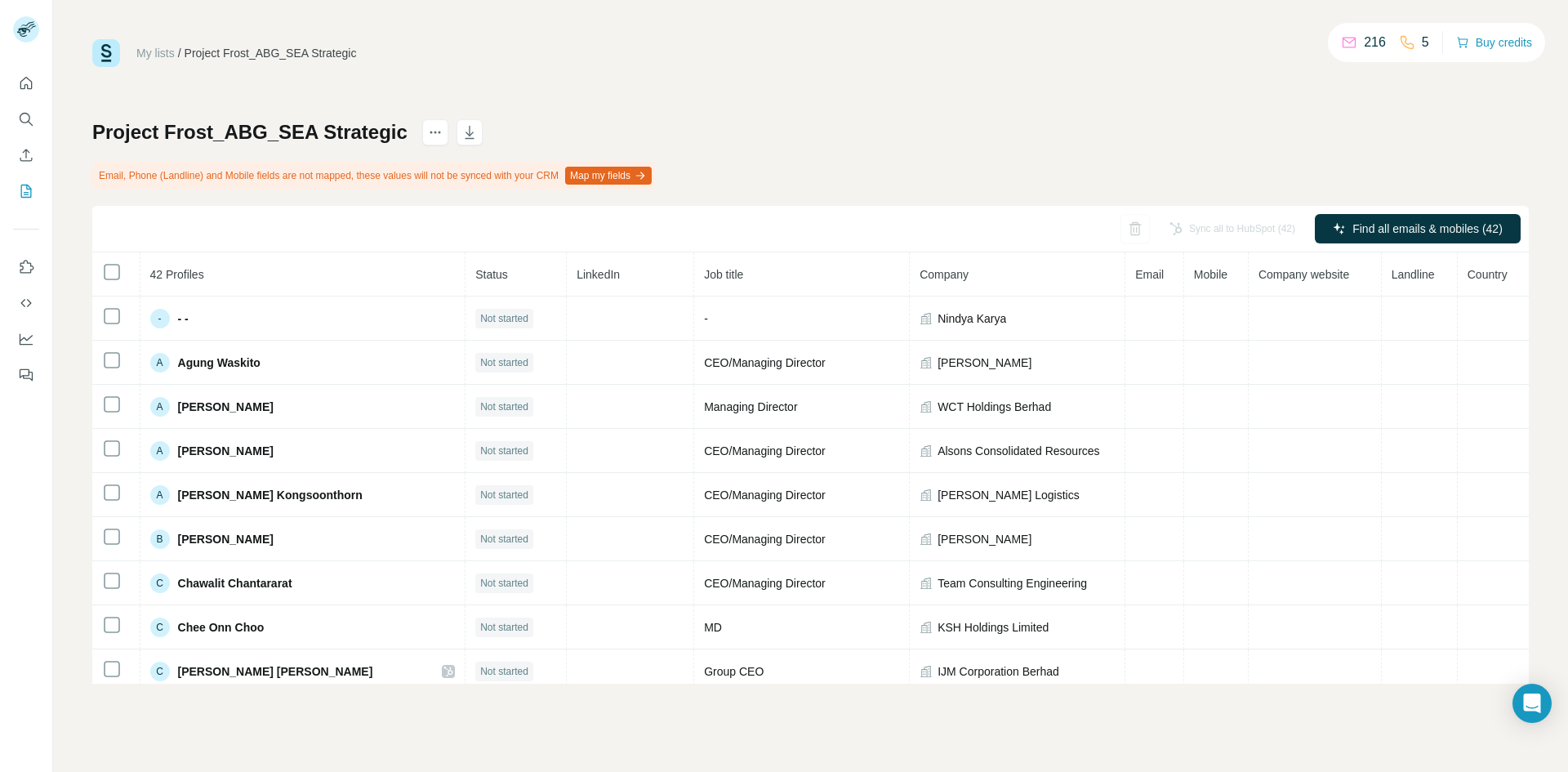
drag, startPoint x: 616, startPoint y: 178, endPoint x: 598, endPoint y: 170, distance: 19.7
click at [616, 178] on button "Map my fields" at bounding box center [608, 175] width 87 height 18
click at [1497, 310] on div at bounding box center [1496, 313] width 13 height 13
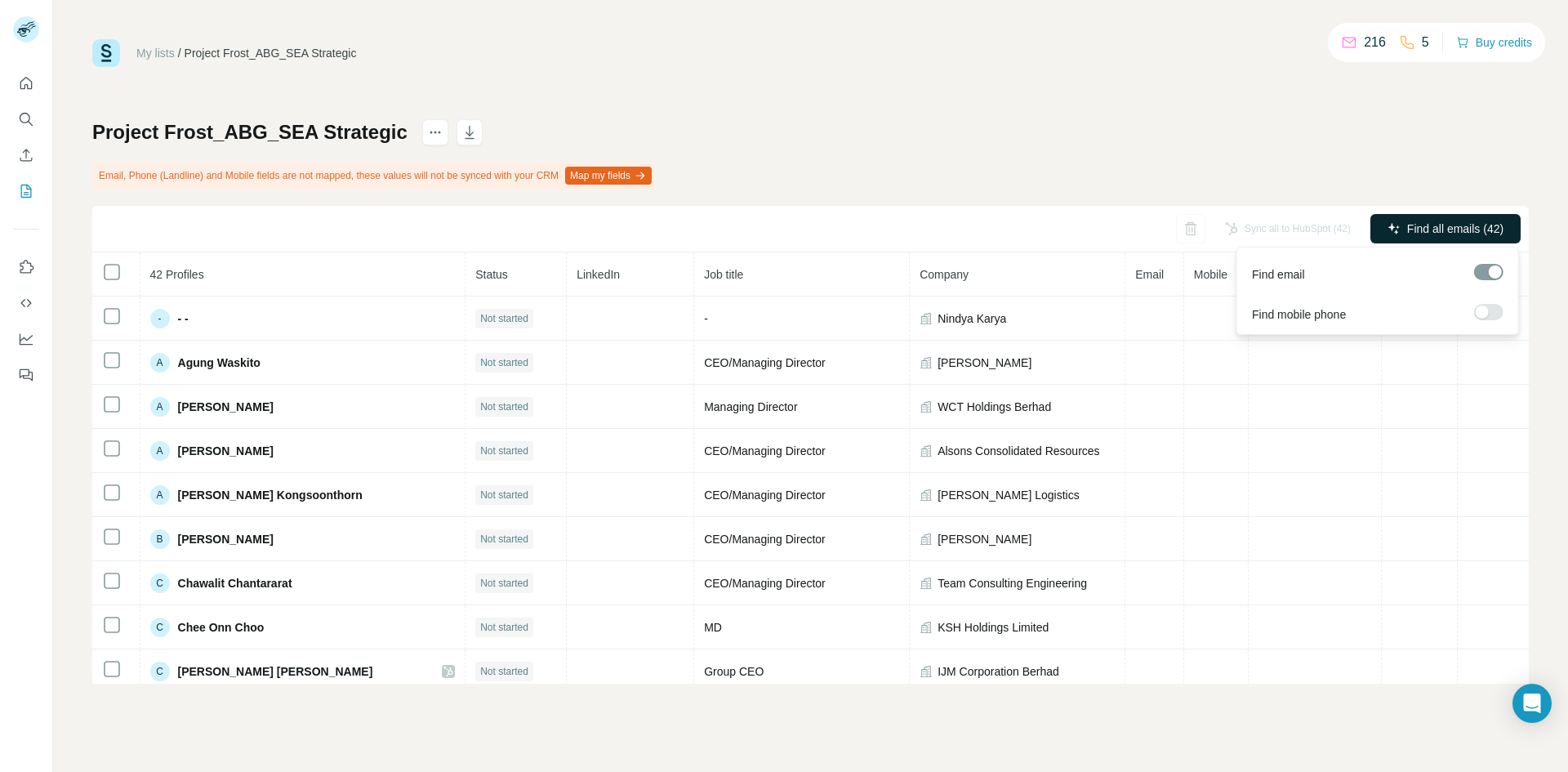
click at [1446, 230] on span "Find all emails (42)" at bounding box center [1455, 228] width 96 height 16
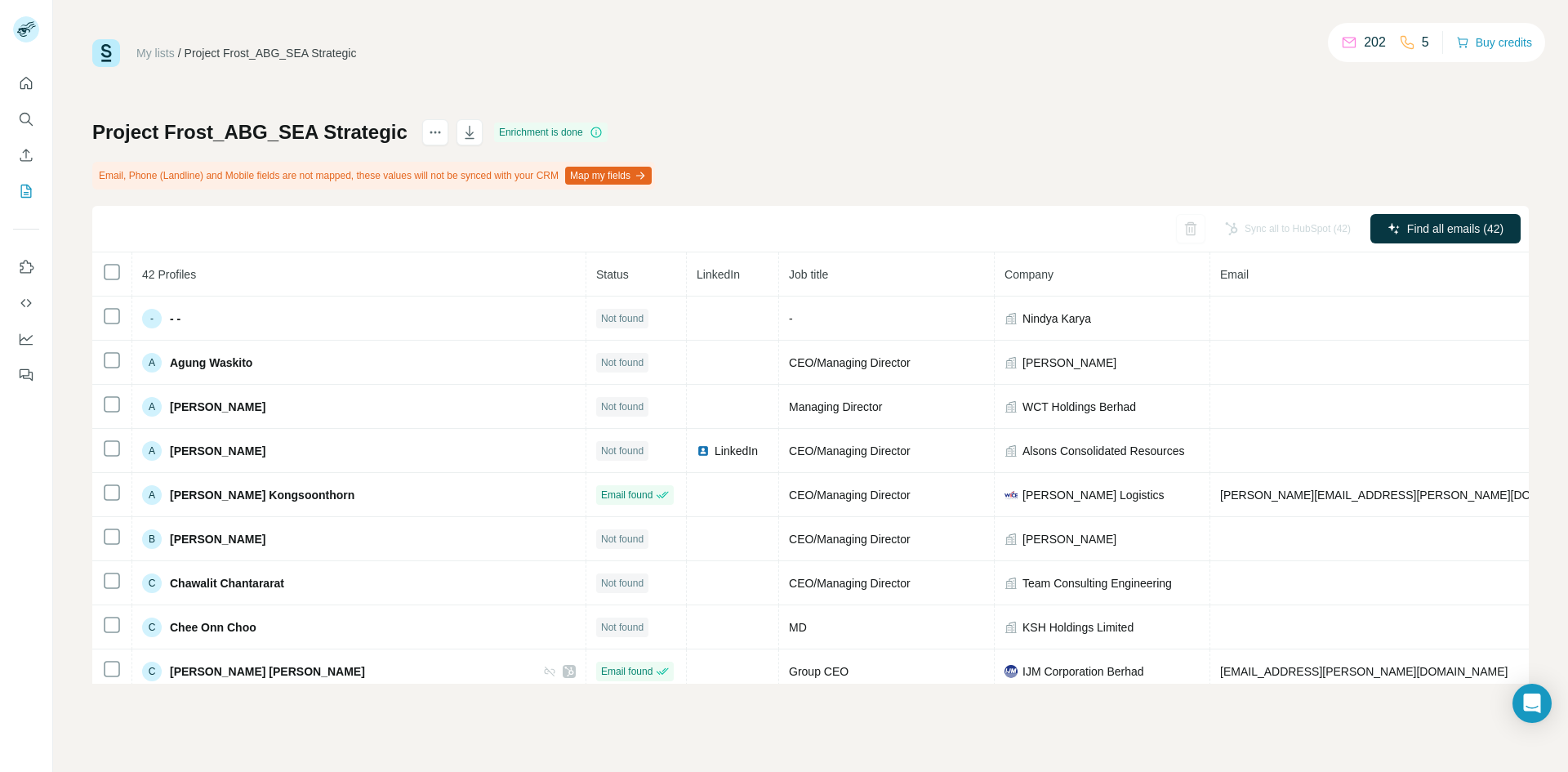
click at [772, 64] on div "My lists / Project Frost_ABG_SEA Strategic 202 5 Buy credits" at bounding box center [810, 54] width 1436 height 28
click at [833, 168] on div "Project Frost_ABG_SEA Strategic Enrichment is done Email, Phone (Landline) and …" at bounding box center [810, 402] width 1436 height 565
click at [464, 134] on icon "button" at bounding box center [469, 132] width 16 height 16
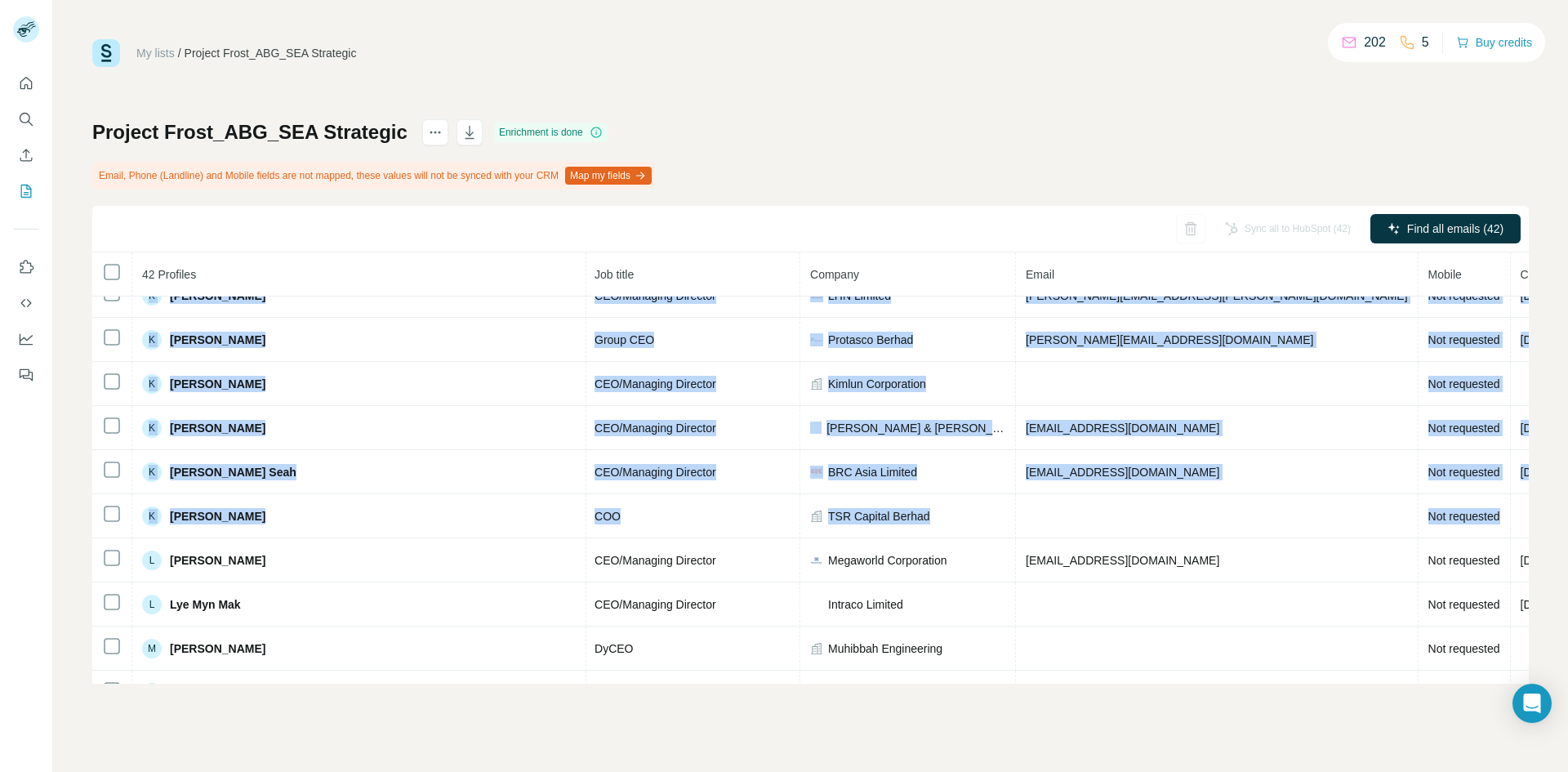
scroll to position [1473, 195]
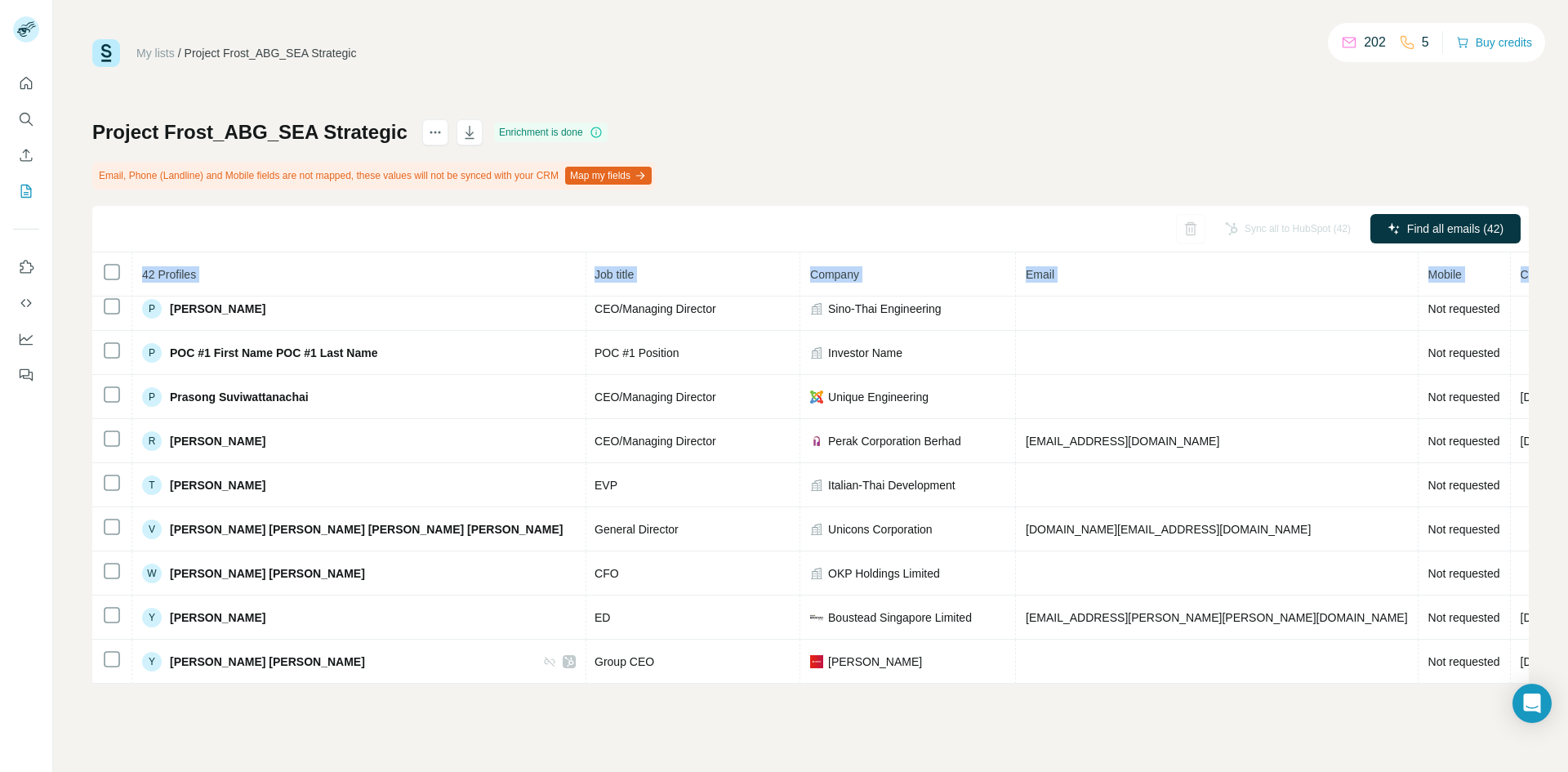
drag, startPoint x: 168, startPoint y: 362, endPoint x: 1567, endPoint y: 688, distance: 1436.5
click at [1567, 688] on div "My lists / Project Frost_ABG_SEA Strategic 202 5 Buy credits Project Frost_ABG_…" at bounding box center [810, 386] width 1515 height 772
copy table "42 Profiles Status LinkedIn Job title Company Email Mobile Company website Land…"
click at [475, 131] on icon "button" at bounding box center [469, 132] width 16 height 16
click at [1142, 133] on div "Project Frost_ABG_SEA Strategic Enrichment is done Email, Phone (Landline) and …" at bounding box center [810, 402] width 1436 height 565
